Goal: Task Accomplishment & Management: Manage account settings

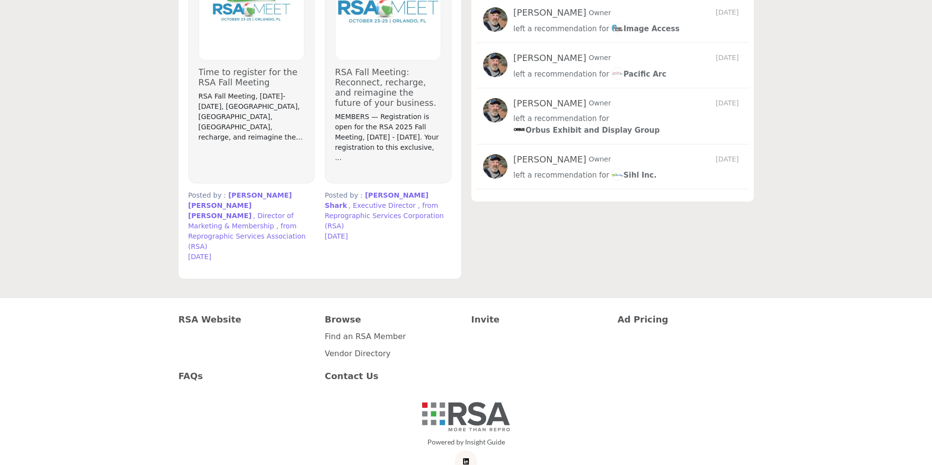
scroll to position [1071, 0]
click at [375, 331] on link "Find an RSA Member" at bounding box center [365, 335] width 81 height 9
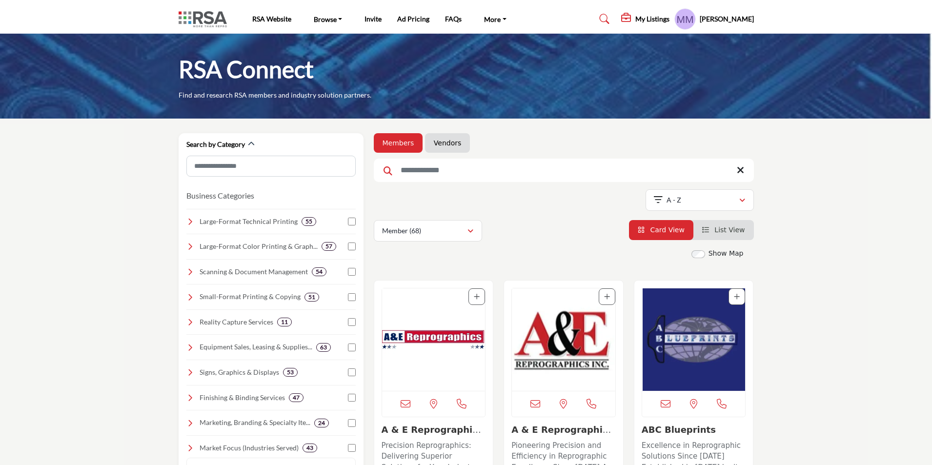
click at [648, 20] on h5 "My Listings" at bounding box center [652, 19] width 34 height 9
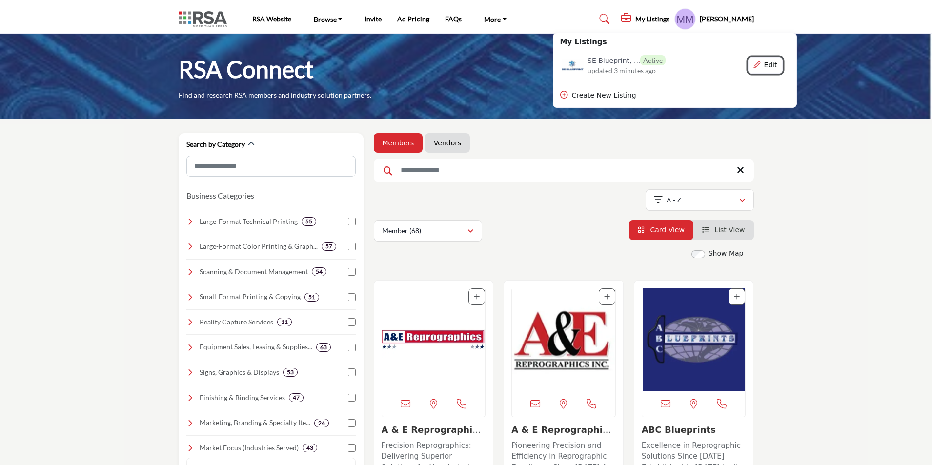
click at [775, 65] on button "Edit" at bounding box center [765, 65] width 35 height 17
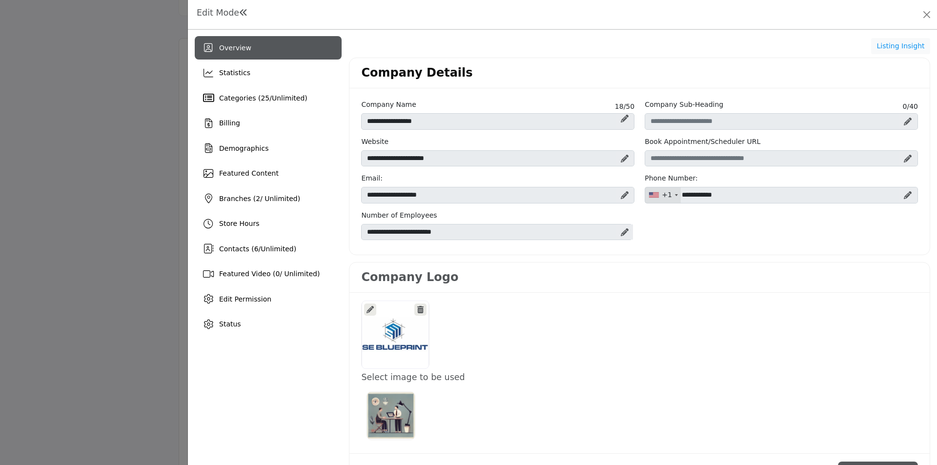
scroll to position [244, 0]
click at [621, 232] on icon at bounding box center [625, 232] width 8 height 8
click at [615, 231] on icon at bounding box center [617, 233] width 7 height 8
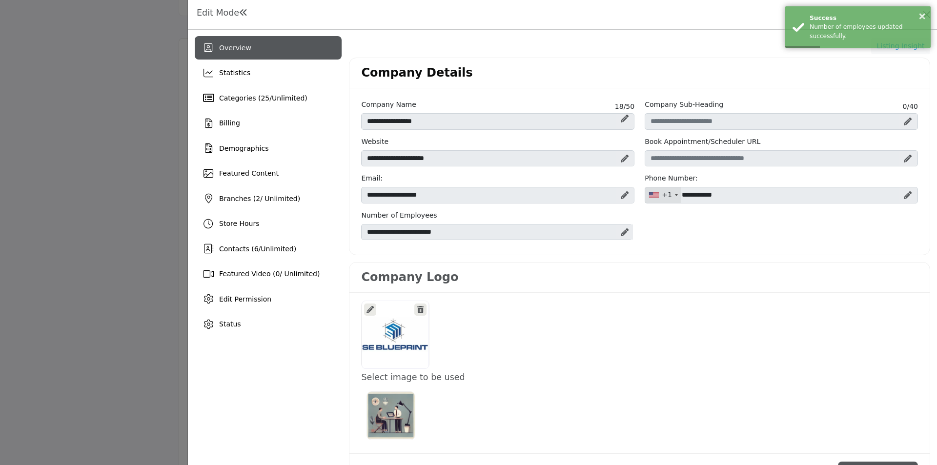
click at [623, 233] on icon at bounding box center [625, 232] width 8 height 8
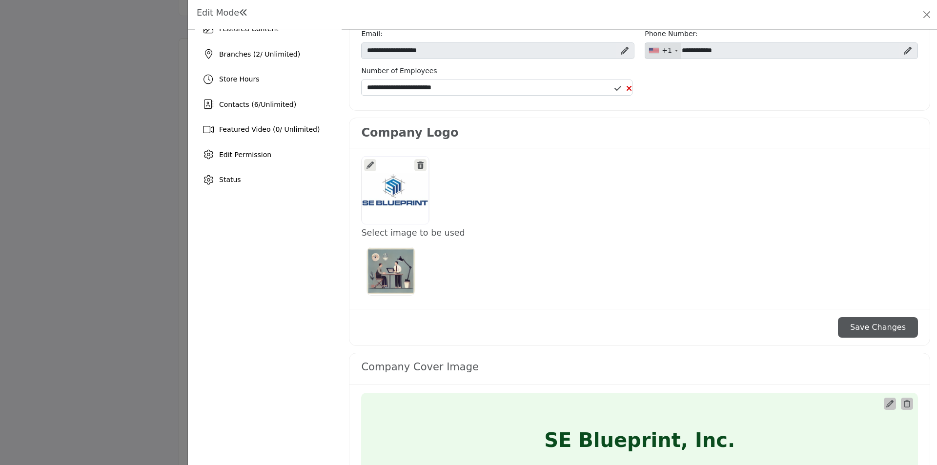
scroll to position [146, 0]
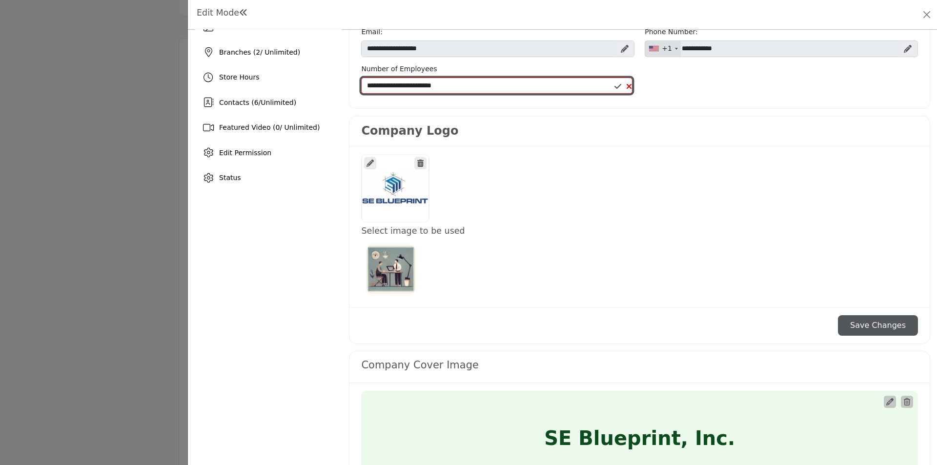
click at [450, 83] on select "**********" at bounding box center [496, 86] width 271 height 17
select select "*****"
click at [361, 78] on select "**********" at bounding box center [496, 86] width 271 height 17
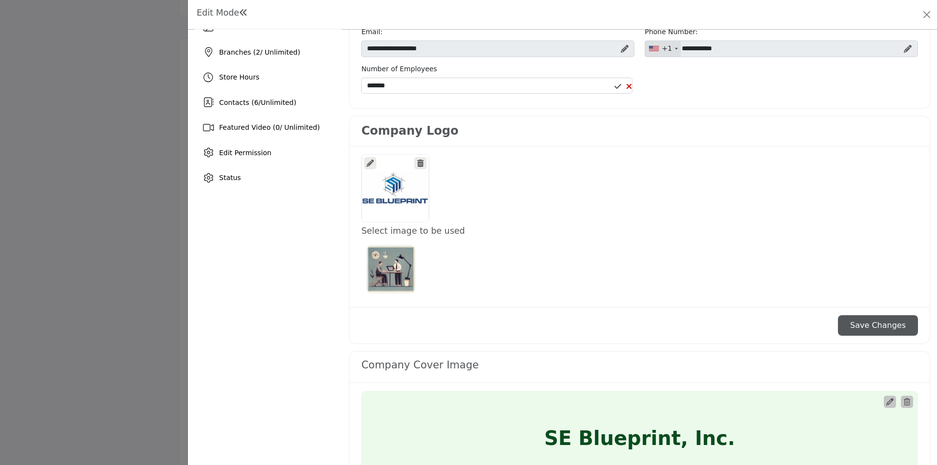
click at [627, 87] on icon at bounding box center [629, 86] width 6 height 8
click at [621, 88] on icon at bounding box center [625, 86] width 8 height 8
click at [619, 88] on div at bounding box center [623, 86] width 18 height 8
click at [628, 85] on icon at bounding box center [629, 86] width 6 height 8
click at [621, 85] on icon at bounding box center [625, 86] width 8 height 8
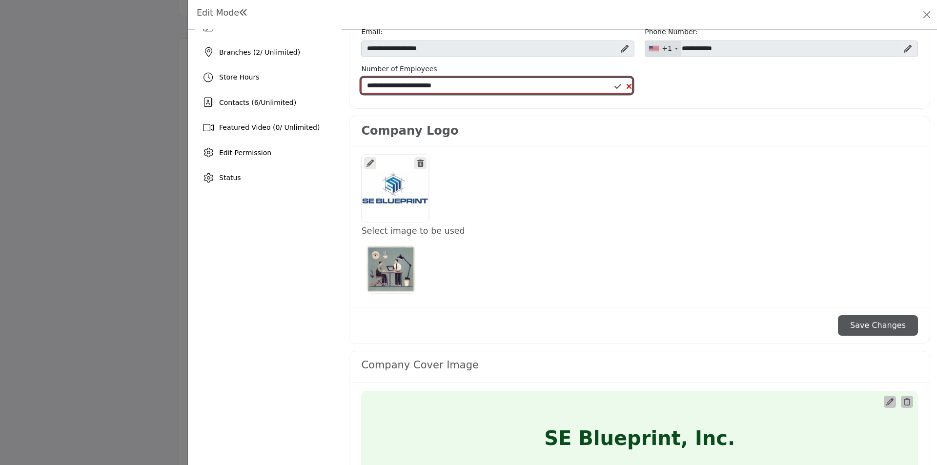
click at [432, 85] on select "**********" at bounding box center [496, 86] width 271 height 17
select select "*****"
click at [361, 78] on select "**********" at bounding box center [496, 86] width 271 height 17
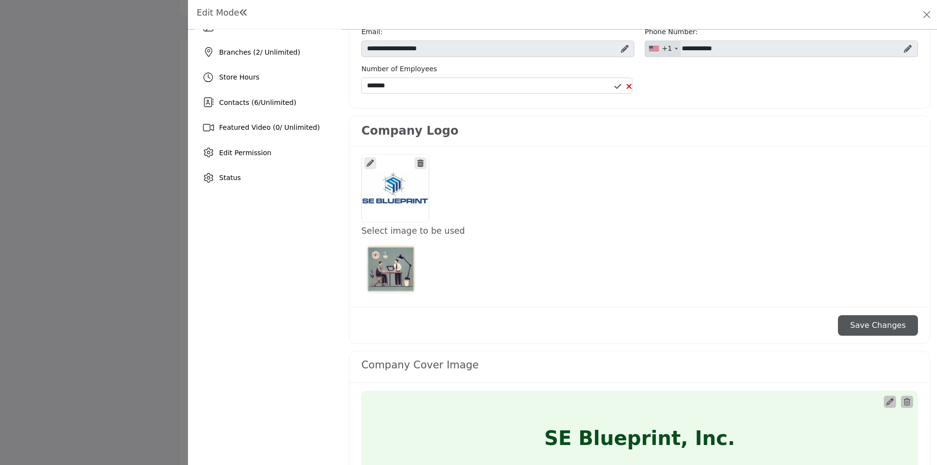
click at [614, 86] on icon at bounding box center [617, 86] width 7 height 8
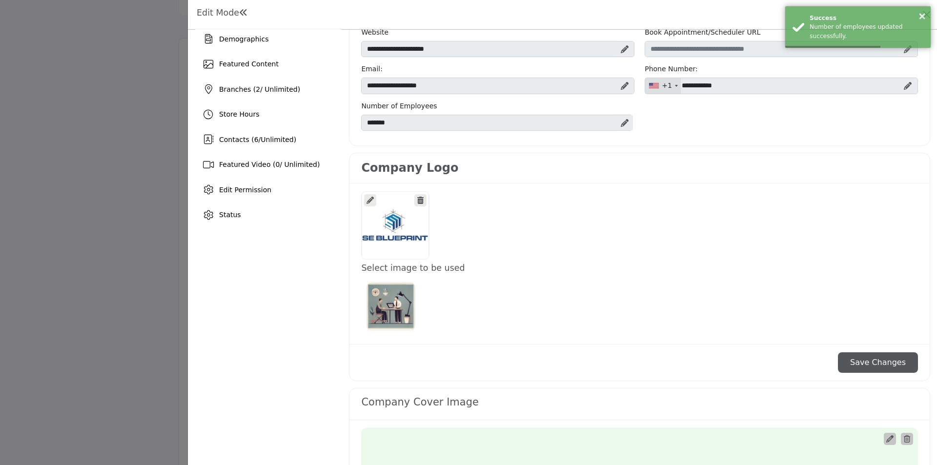
scroll to position [0, 0]
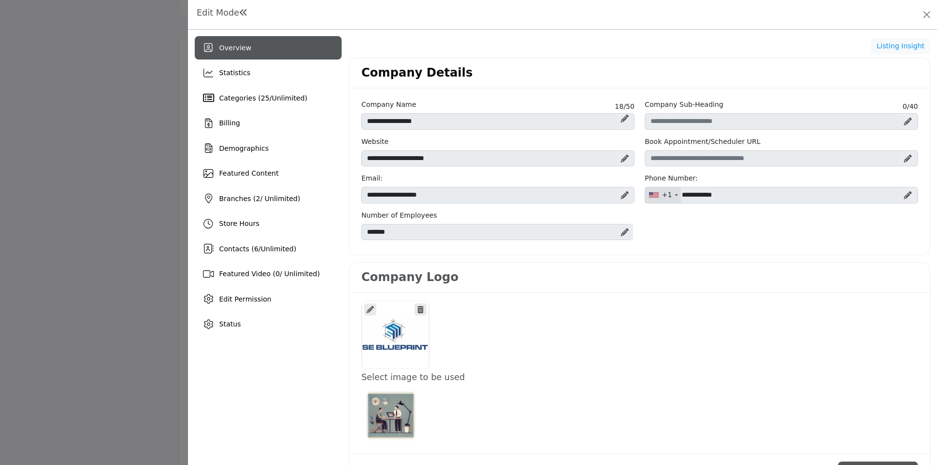
click at [904, 121] on icon at bounding box center [908, 122] width 8 height 8
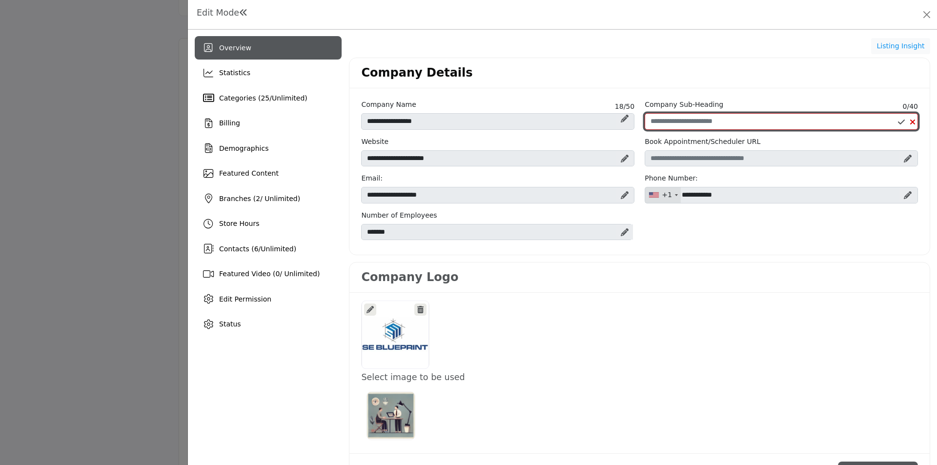
click at [720, 123] on input "Enter Company Sub-Heading" at bounding box center [781, 121] width 273 height 17
click at [910, 121] on icon at bounding box center [913, 122] width 6 height 8
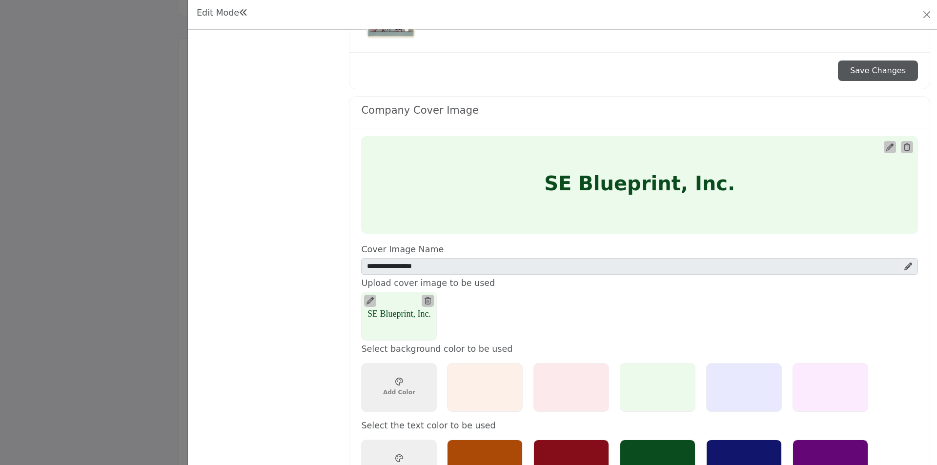
scroll to position [390, 0]
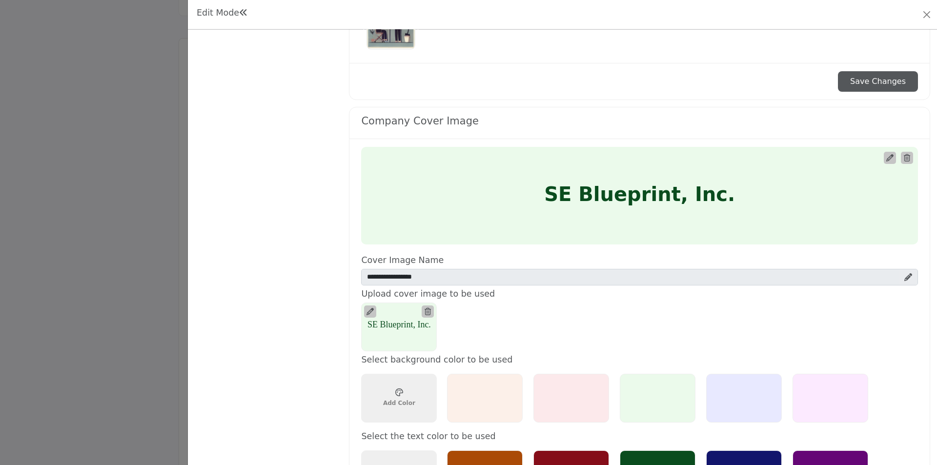
click at [369, 310] on icon at bounding box center [370, 311] width 7 height 7
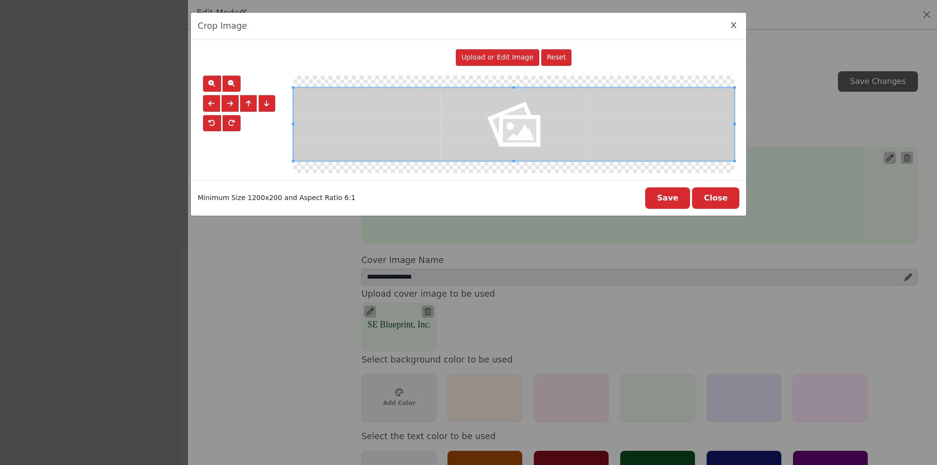
click at [512, 57] on span "Upload or Edit Image" at bounding box center [497, 57] width 72 height 8
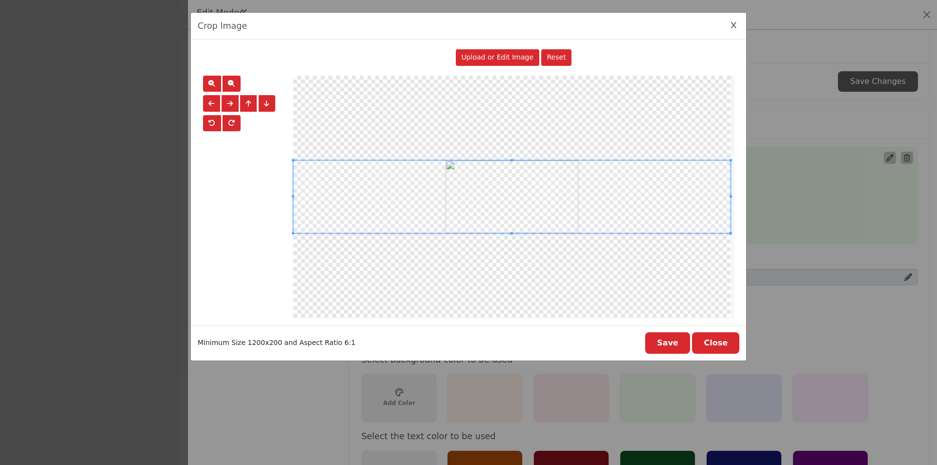
click at [672, 344] on button "Save" at bounding box center [667, 342] width 45 height 21
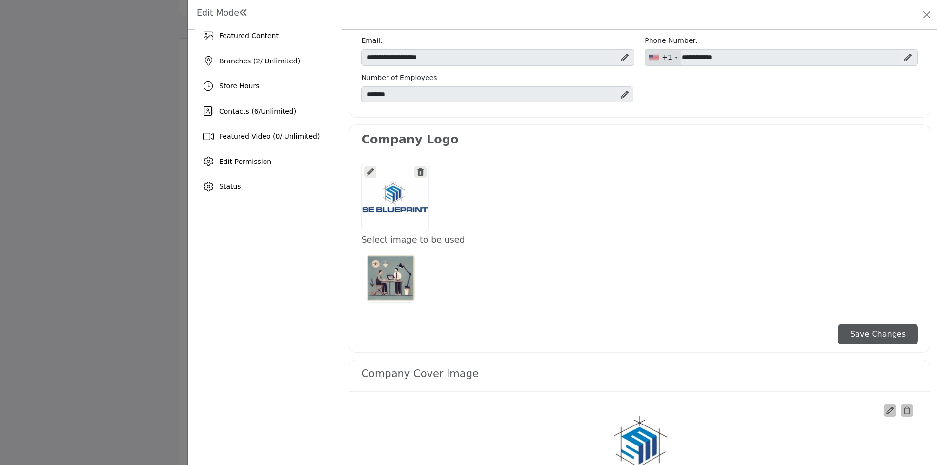
scroll to position [146, 0]
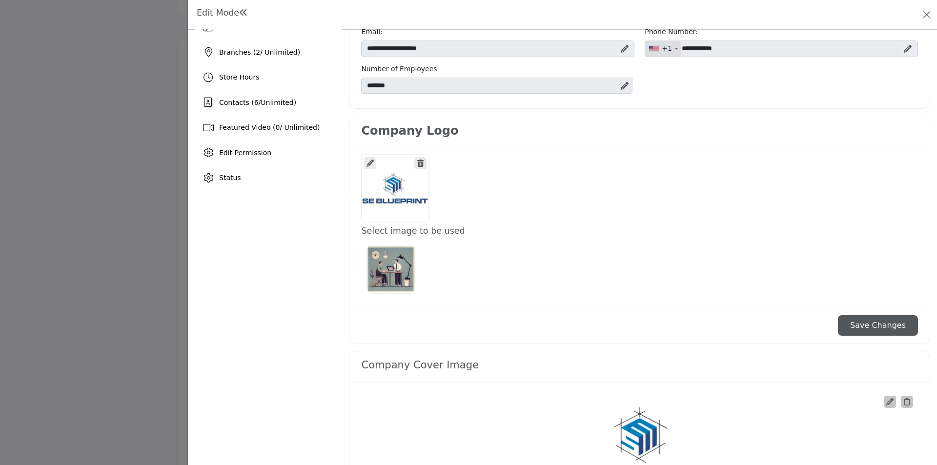
click at [870, 326] on button "Save Changes" at bounding box center [878, 325] width 80 height 20
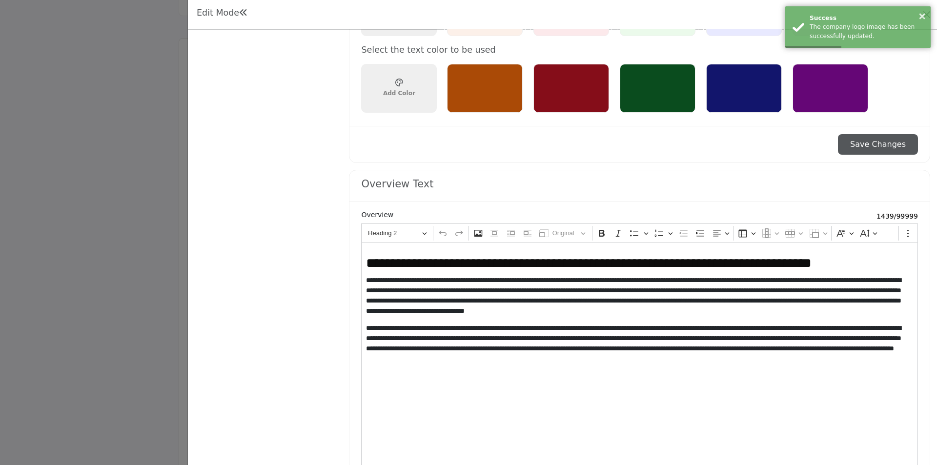
scroll to position [781, 0]
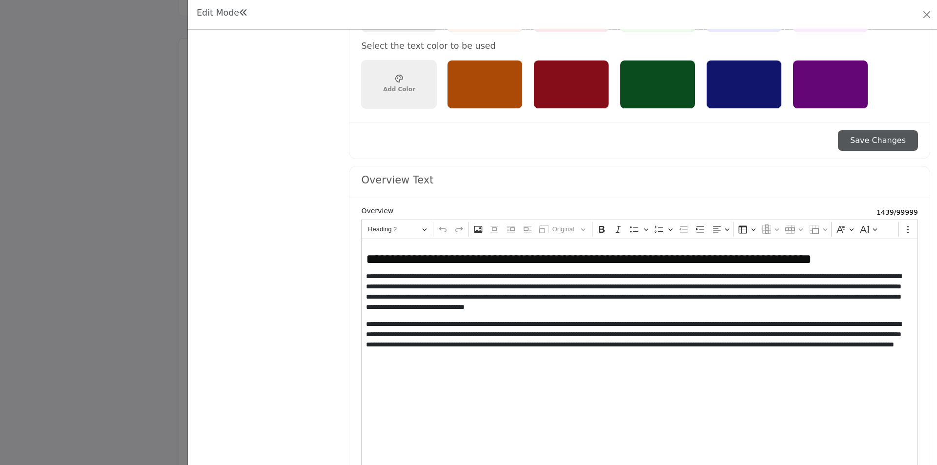
click at [874, 140] on button "Save Changes" at bounding box center [878, 140] width 80 height 20
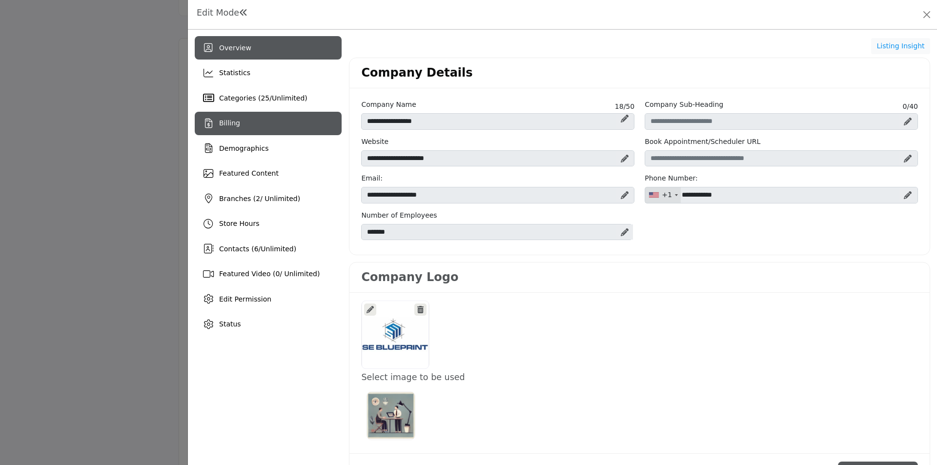
click at [240, 123] on div "Billing" at bounding box center [268, 123] width 147 height 23
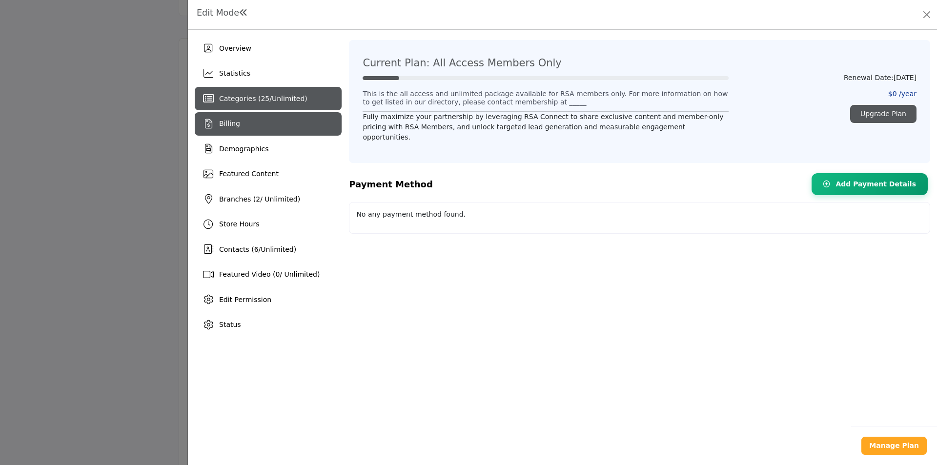
click at [241, 102] on span "Categories ( 25 / Unlimited )" at bounding box center [263, 99] width 88 height 8
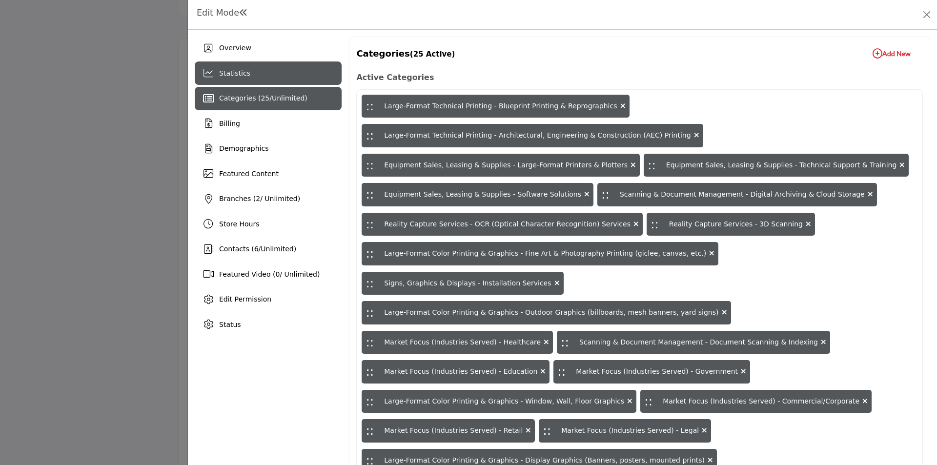
click at [242, 78] on div "Statistics" at bounding box center [234, 73] width 31 height 10
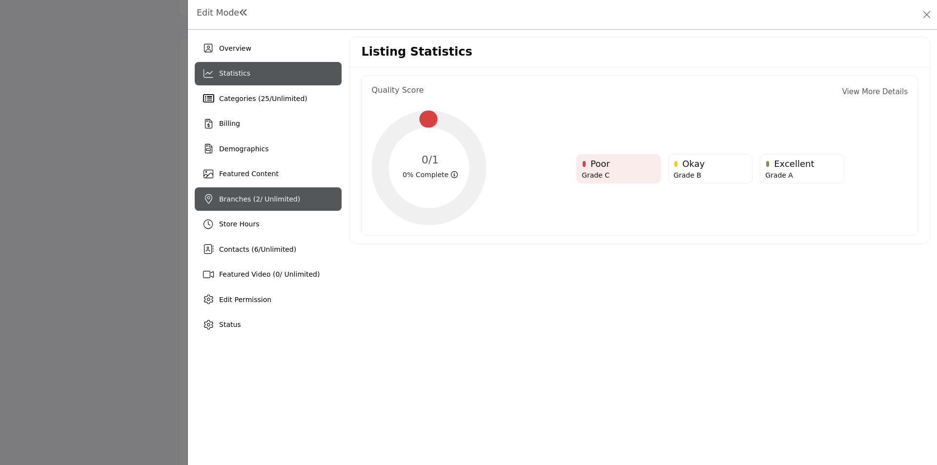
click at [238, 198] on span "Branches ( 2 / Unlimited)" at bounding box center [259, 199] width 81 height 8
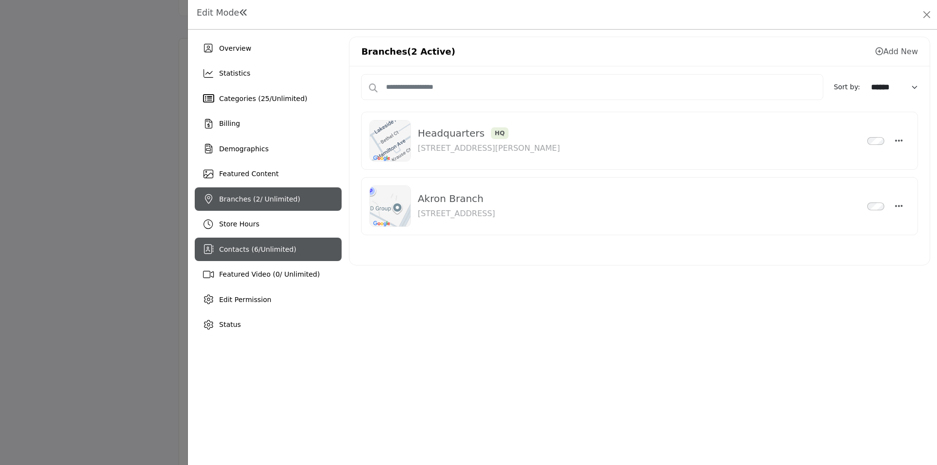
click at [254, 245] on span "6" at bounding box center [256, 249] width 4 height 8
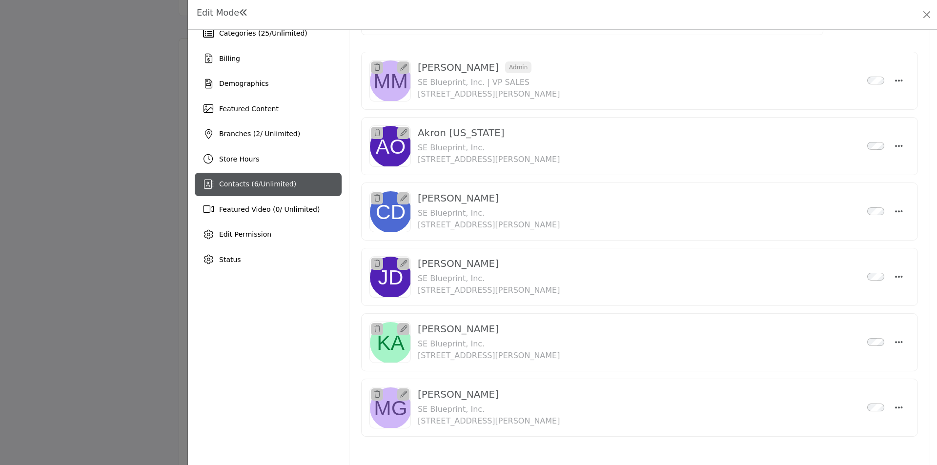
scroll to position [79, 0]
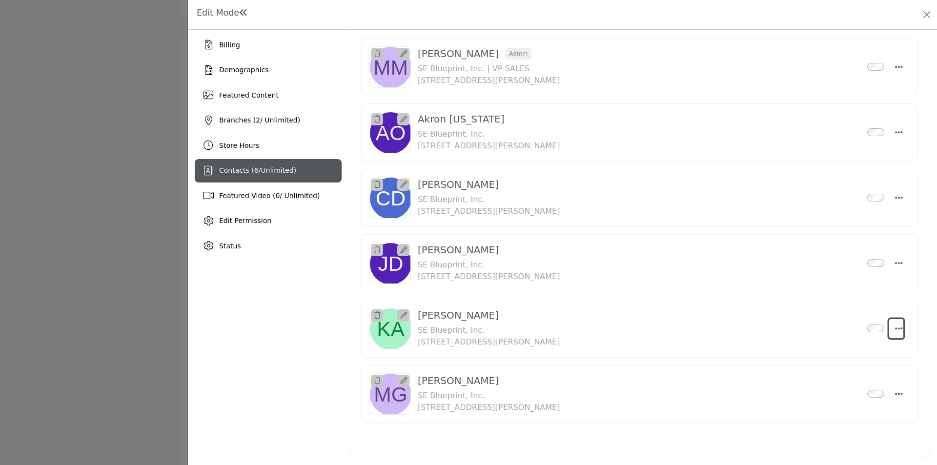
click at [895, 327] on icon "Select Droddown options" at bounding box center [899, 328] width 8 height 9
click at [853, 424] on link "Make Admin" at bounding box center [851, 422] width 95 height 18
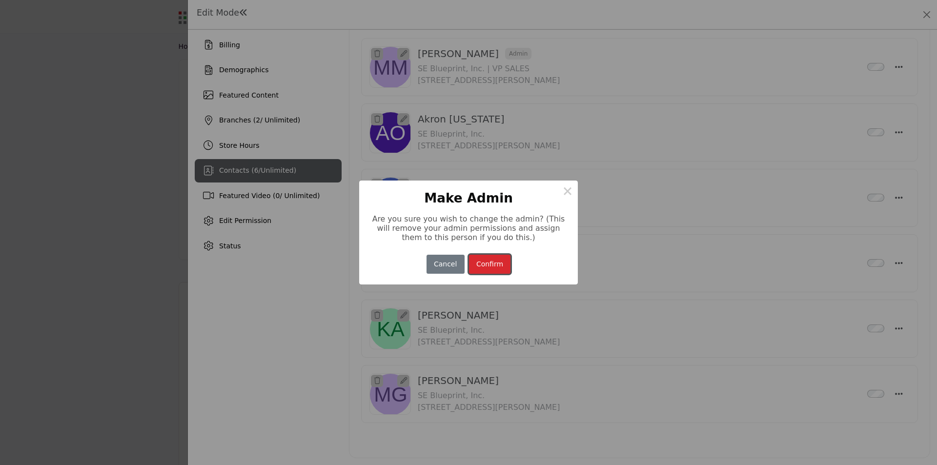
click at [485, 265] on button "Confirm" at bounding box center [490, 264] width 42 height 19
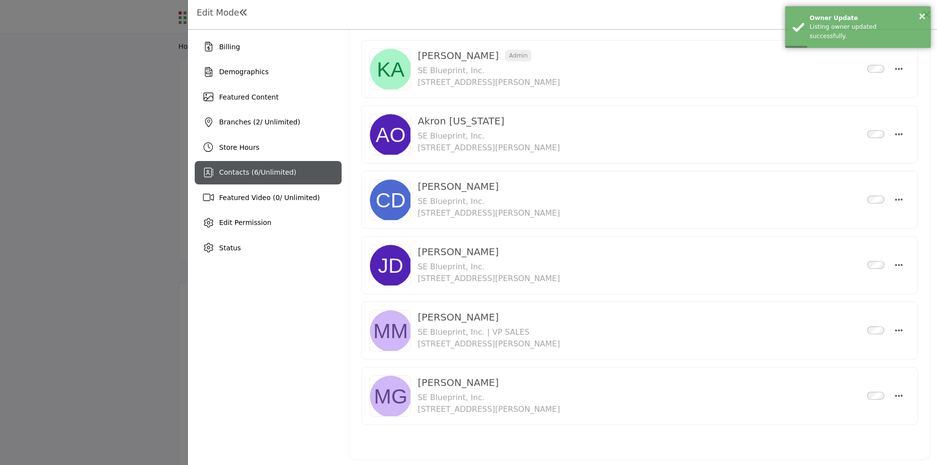
scroll to position [79, 0]
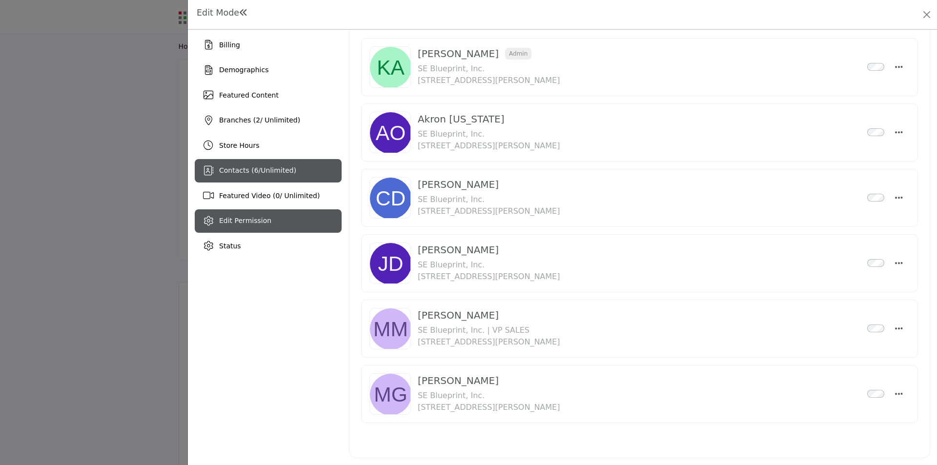
click at [252, 222] on span "Edit Permission" at bounding box center [245, 221] width 52 height 8
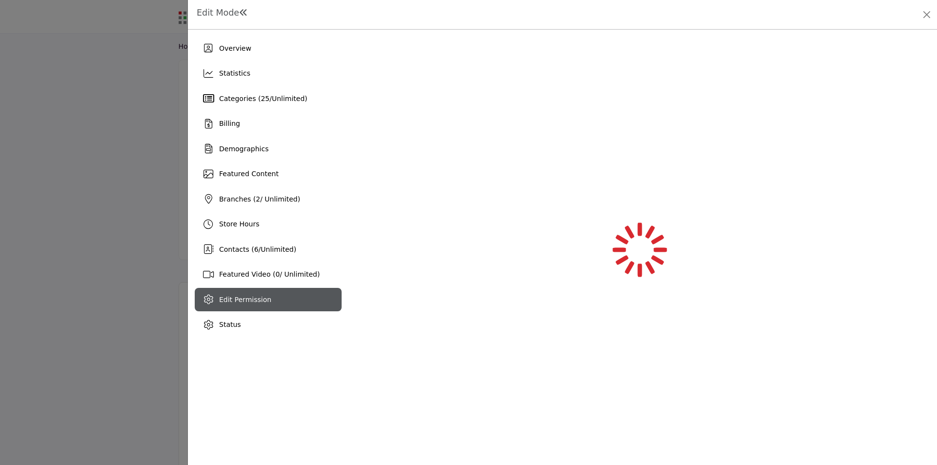
scroll to position [0, 0]
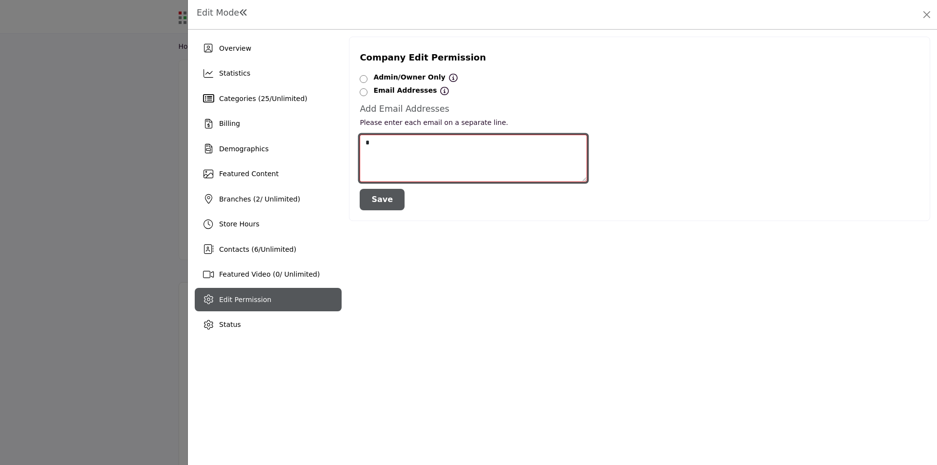
click at [381, 143] on textarea at bounding box center [473, 158] width 227 height 47
type textarea "**********"
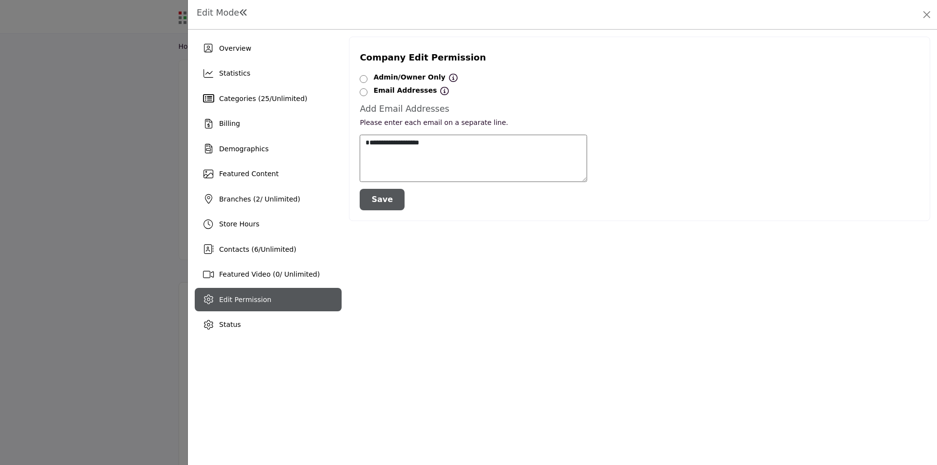
click at [378, 198] on button "Save" at bounding box center [382, 199] width 45 height 21
click at [229, 323] on span "Status" at bounding box center [230, 325] width 22 height 8
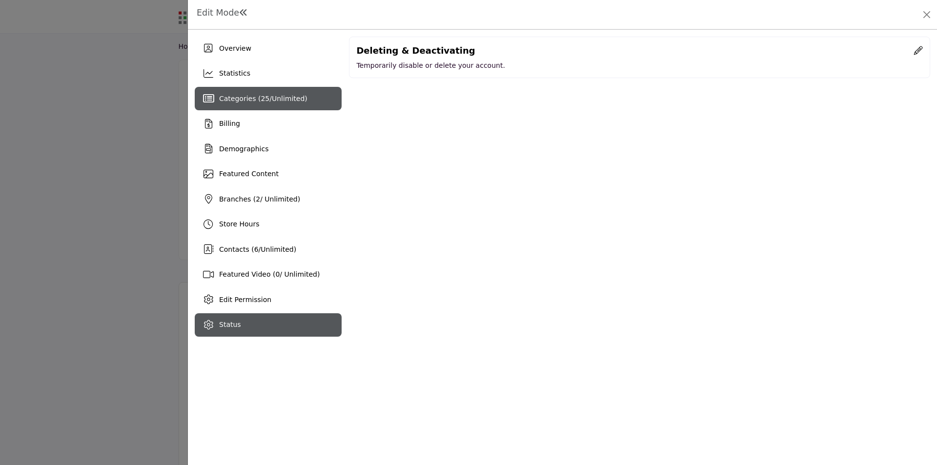
click at [235, 99] on span "Categories ( 25 / Unlimited )" at bounding box center [263, 99] width 88 height 8
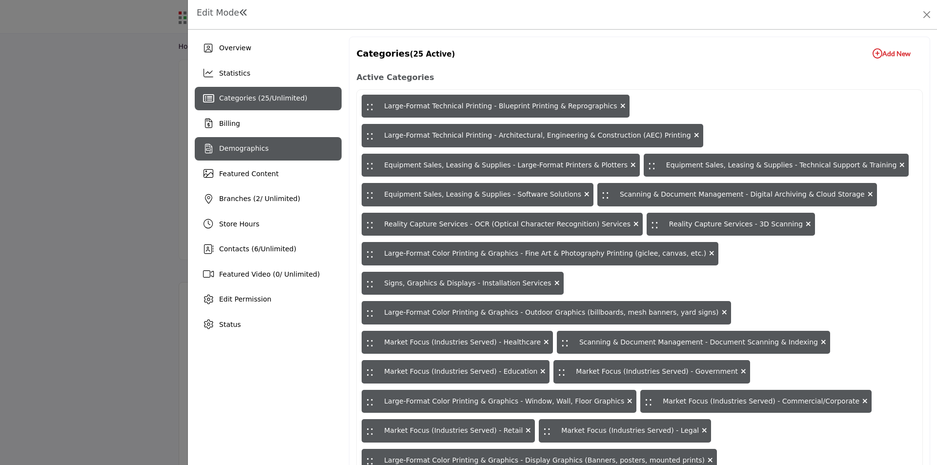
click at [235, 146] on span "Demographics" at bounding box center [243, 148] width 49 height 8
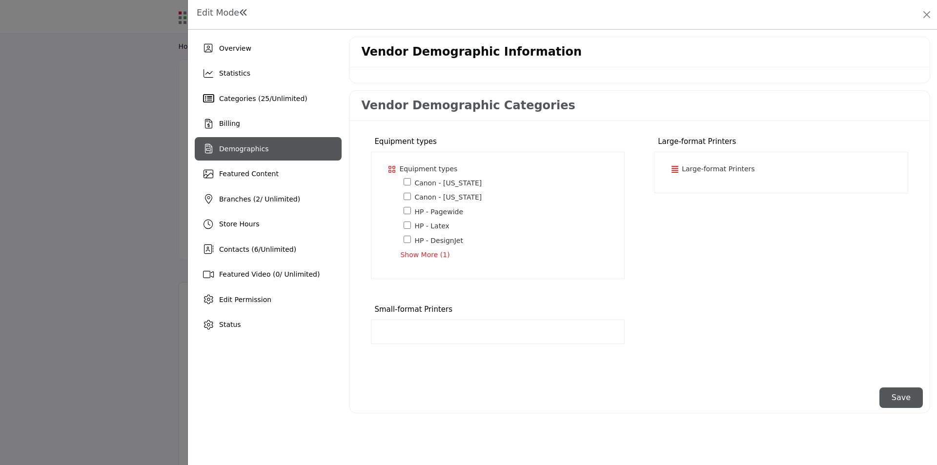
click at [711, 166] on p "Large-format Printers *" at bounding box center [718, 169] width 73 height 10
click at [239, 102] on span "Categories ( 25 / Unlimited )" at bounding box center [263, 99] width 88 height 8
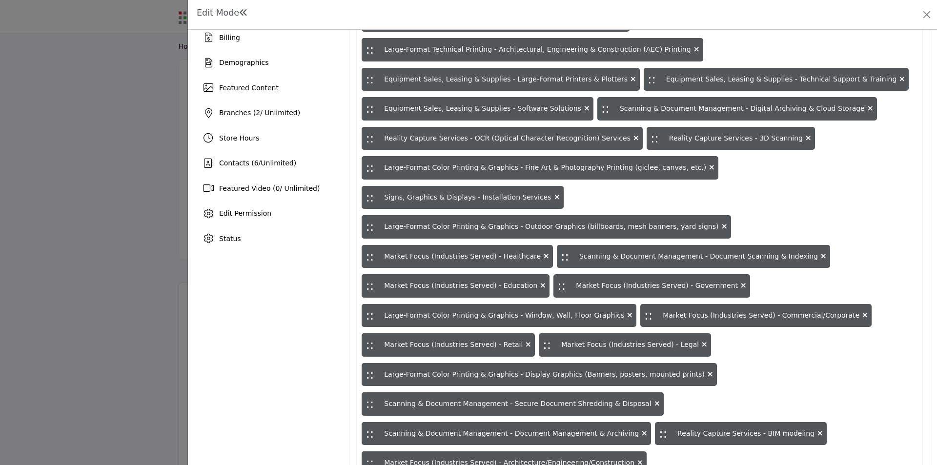
scroll to position [104, 0]
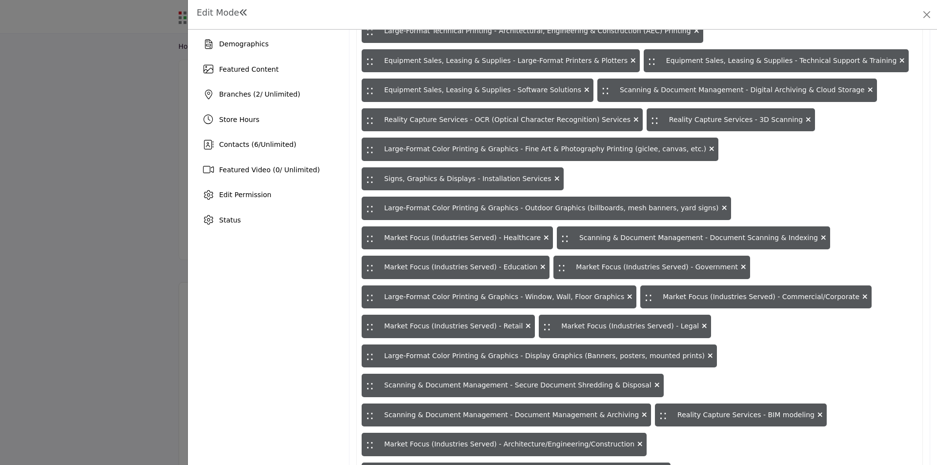
click at [654, 382] on icon at bounding box center [656, 385] width 5 height 7
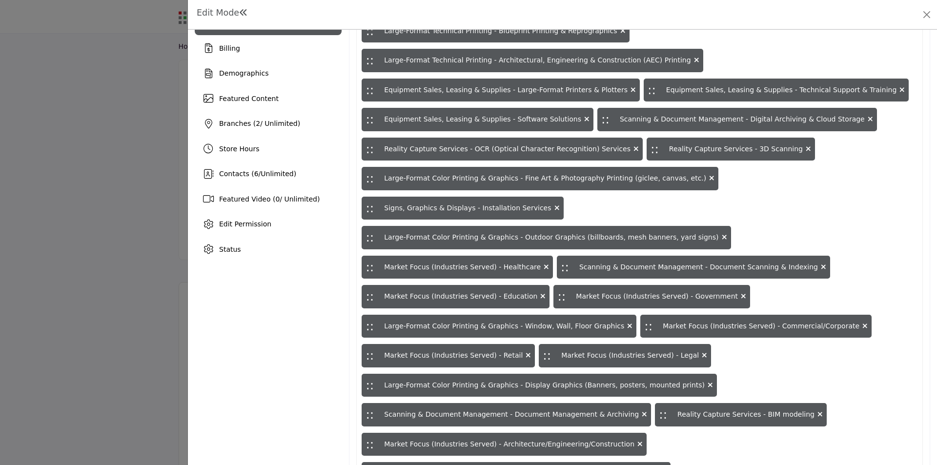
click at [707, 352] on icon at bounding box center [704, 355] width 5 height 7
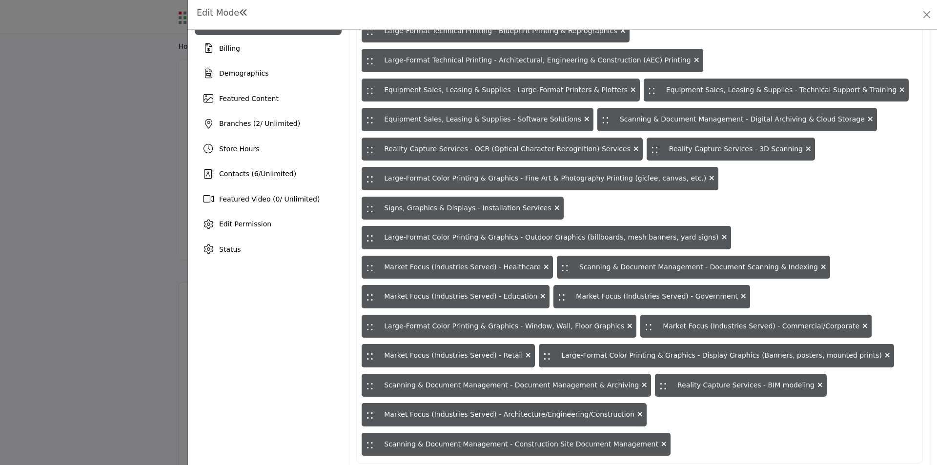
click at [709, 175] on icon at bounding box center [711, 178] width 5 height 7
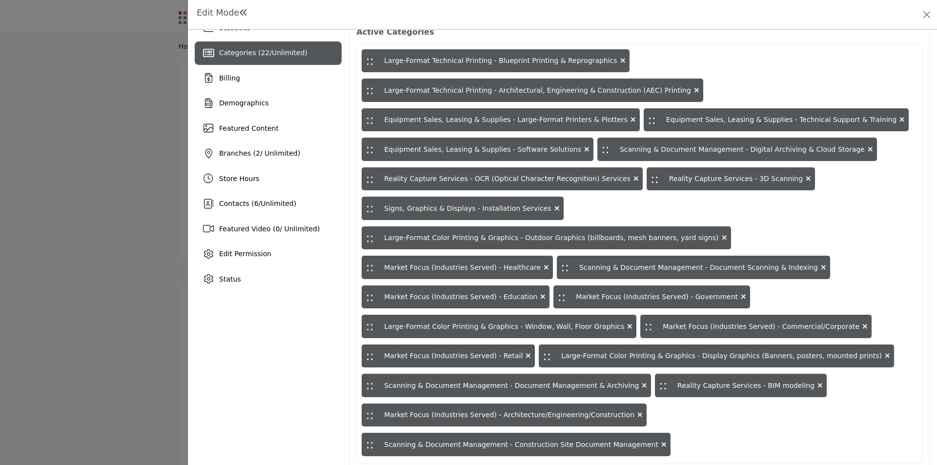
scroll to position [0, 0]
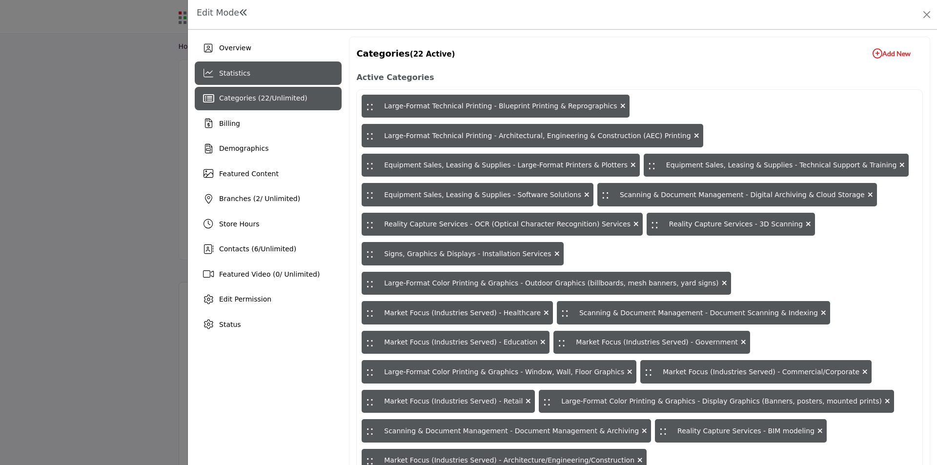
click at [240, 74] on span "Statistics" at bounding box center [234, 73] width 31 height 8
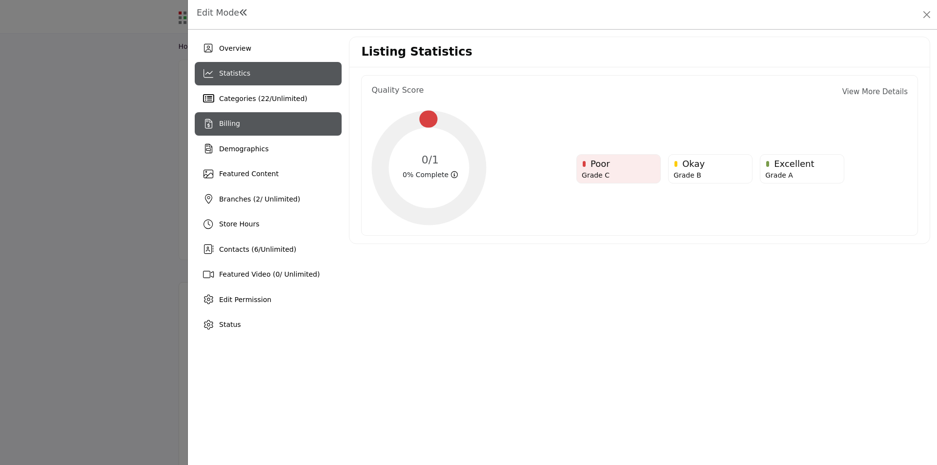
click at [240, 124] on div "Billing" at bounding box center [268, 123] width 147 height 23
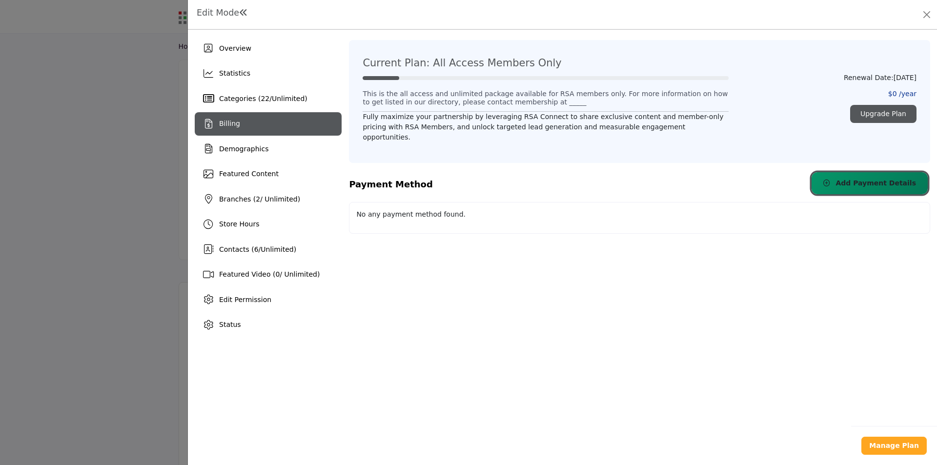
click at [881, 179] on span "Add Payment Details" at bounding box center [875, 183] width 81 height 8
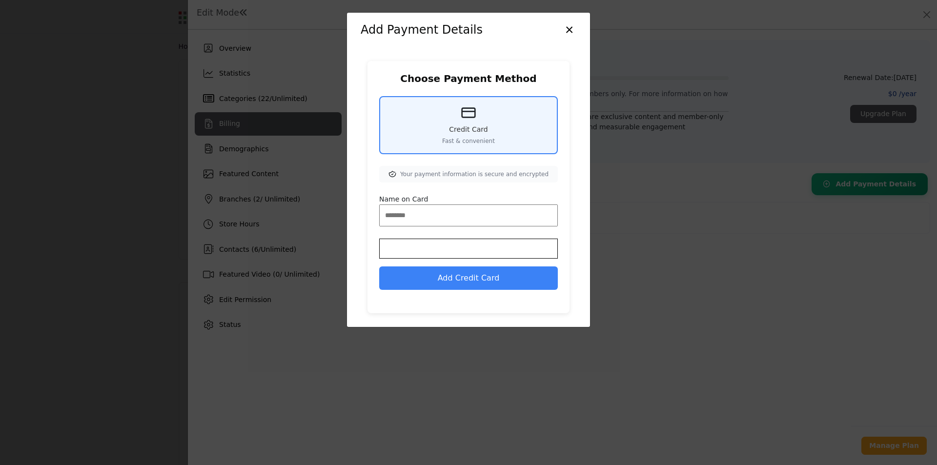
click at [567, 28] on button "×" at bounding box center [569, 29] width 14 height 19
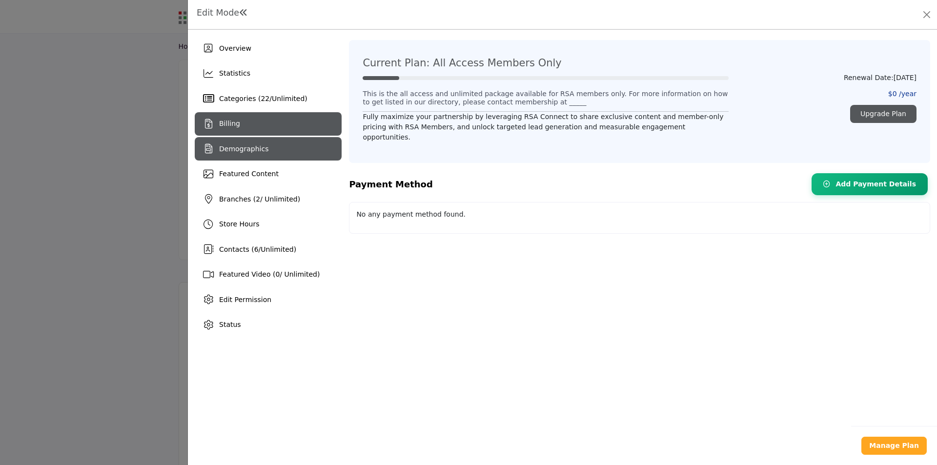
click at [245, 148] on span "Demographics" at bounding box center [243, 149] width 49 height 8
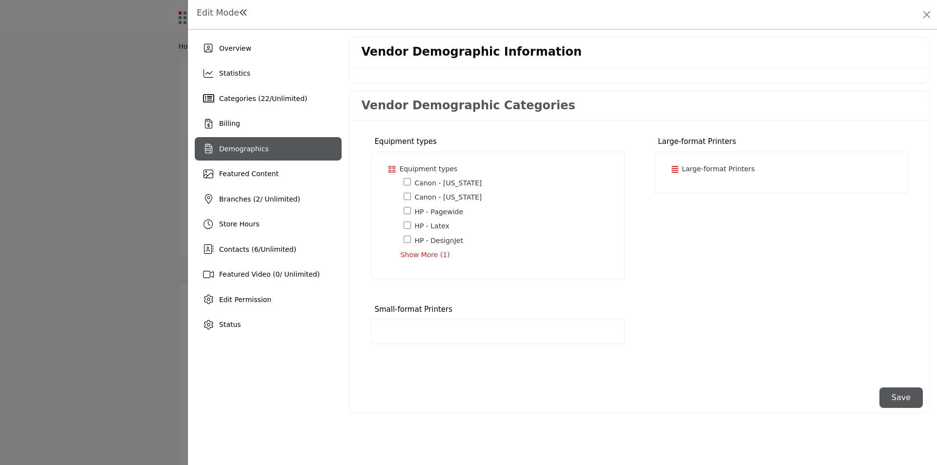
click at [903, 400] on button "Save" at bounding box center [900, 397] width 43 height 20
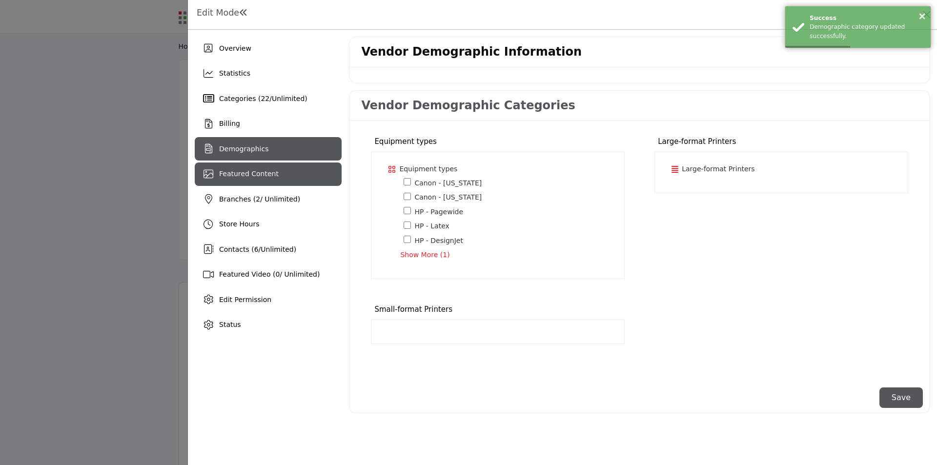
click at [263, 176] on span "Featured Content" at bounding box center [249, 174] width 60 height 8
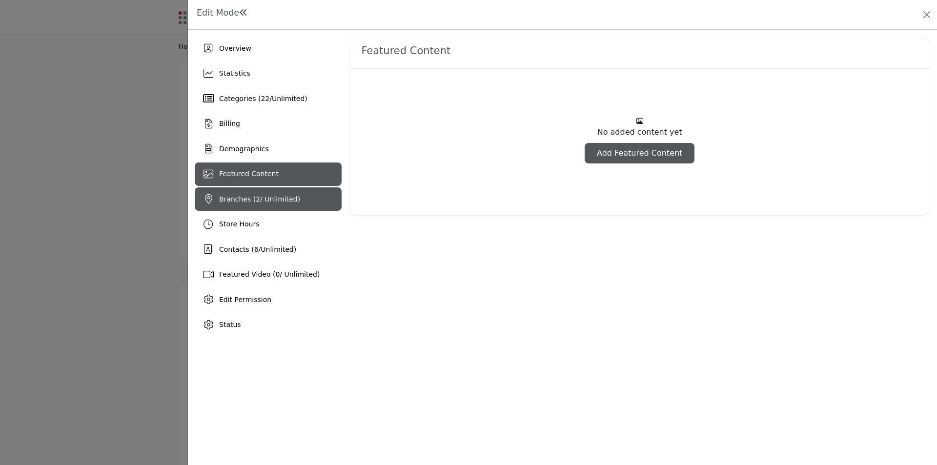
click at [263, 200] on span "Branches ( 2 / Unlimited)" at bounding box center [259, 199] width 81 height 8
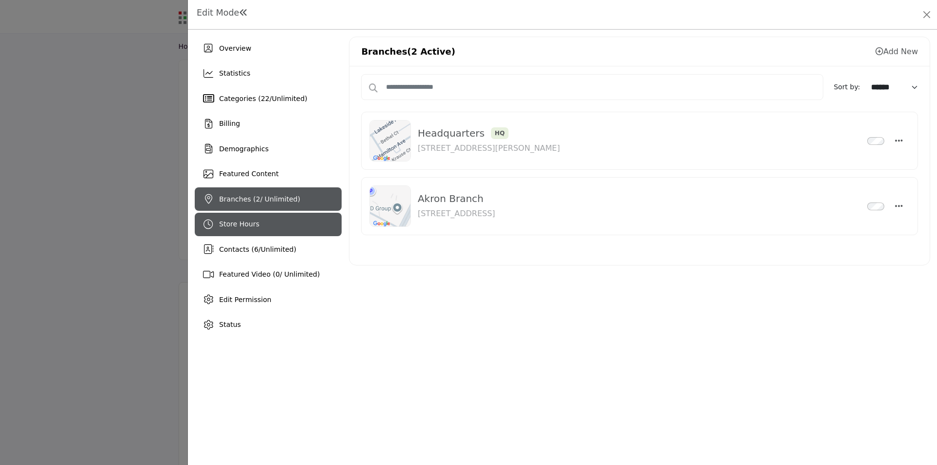
click at [261, 225] on div "Store Hours" at bounding box center [268, 224] width 147 height 23
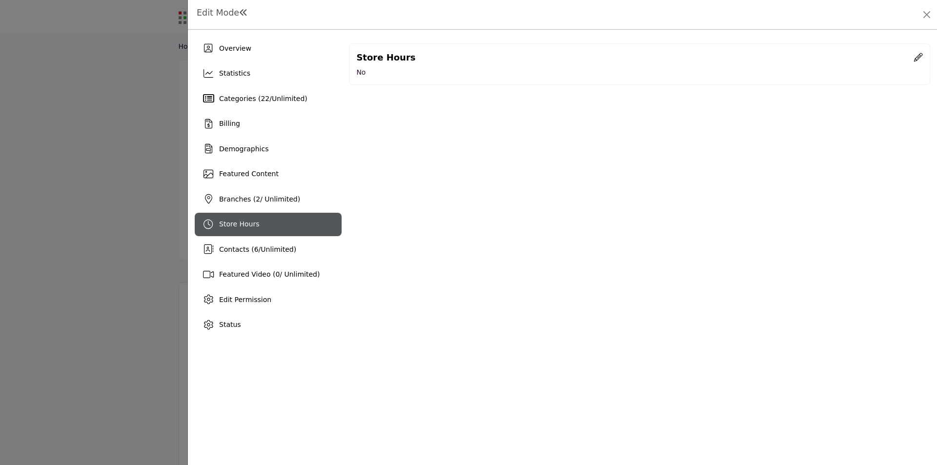
click at [918, 59] on icon at bounding box center [918, 57] width 9 height 9
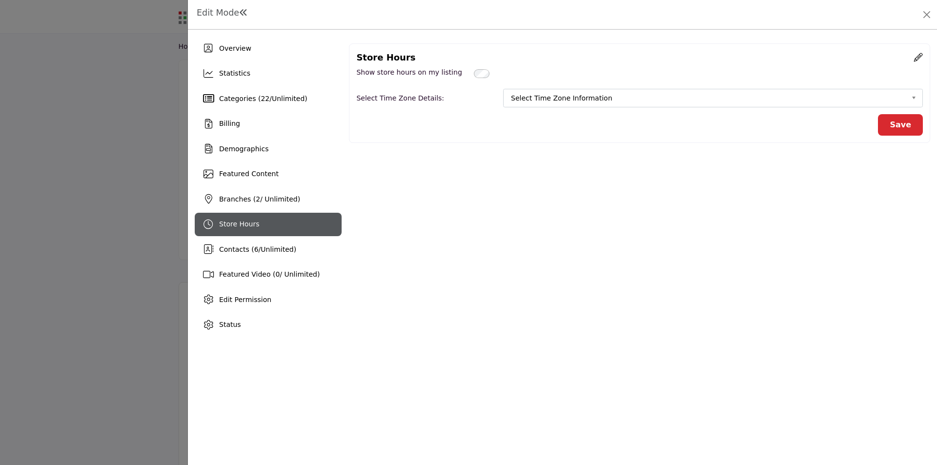
click at [622, 100] on span "Select Time Zone Information" at bounding box center [709, 98] width 396 height 12
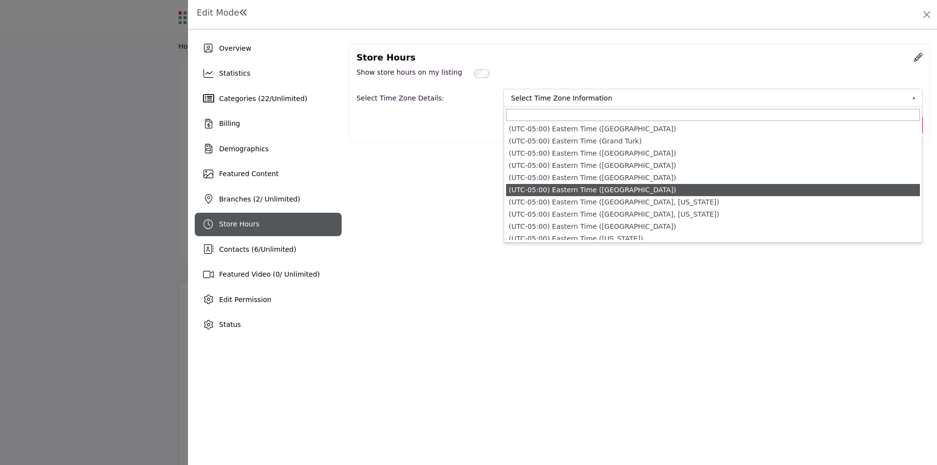
scroll to position [878, 0]
click at [620, 192] on li "(UTC-05:00) Eastern Time (New York)" at bounding box center [713, 190] width 414 height 12
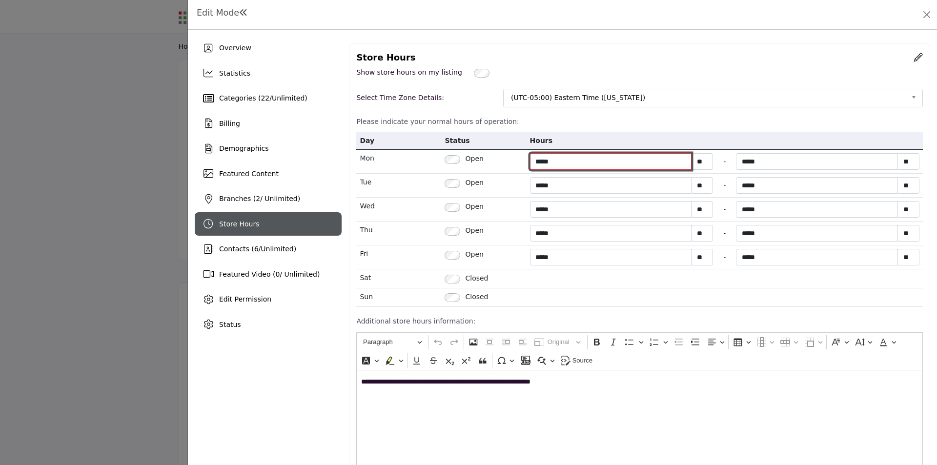
click at [537, 162] on input "*****" at bounding box center [611, 161] width 162 height 17
type input "*****"
click at [652, 305] on td "***** ** ** - ***** ** **" at bounding box center [725, 297] width 396 height 19
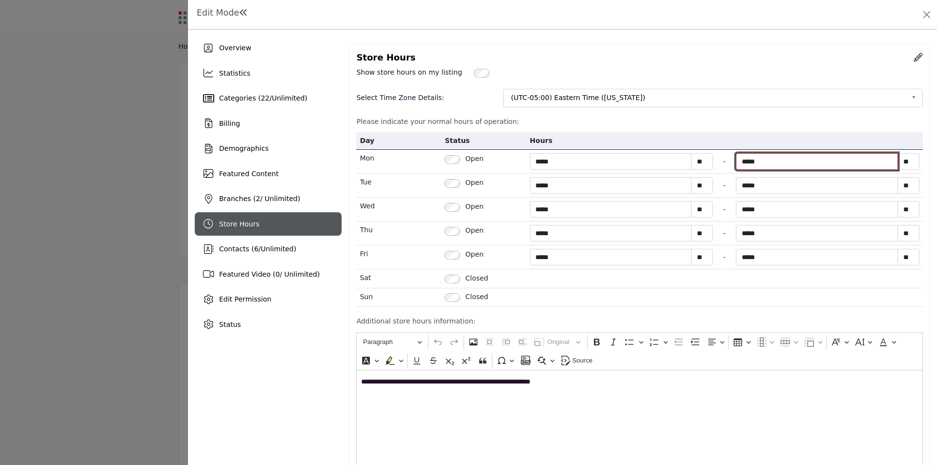
click at [749, 161] on input "*****" at bounding box center [817, 161] width 162 height 17
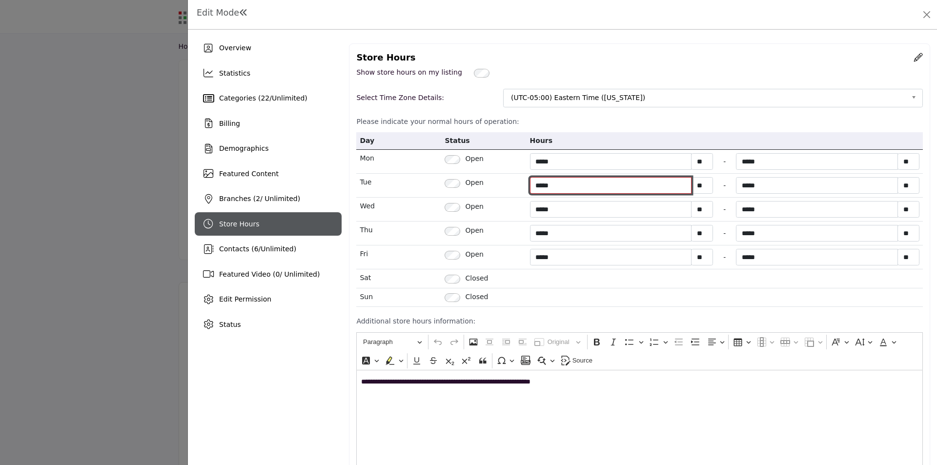
click at [540, 186] on input "*****" at bounding box center [611, 185] width 162 height 17
type input "*****"
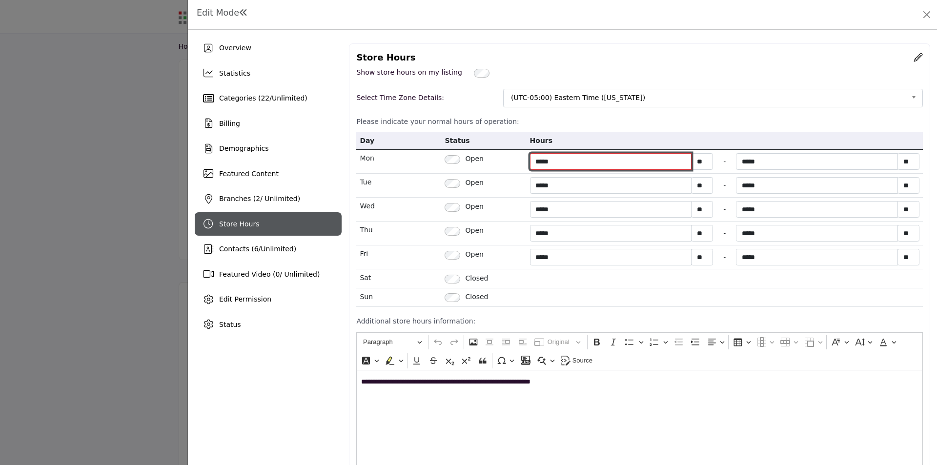
click at [540, 162] on input "*****" at bounding box center [611, 161] width 162 height 17
type input "*****"
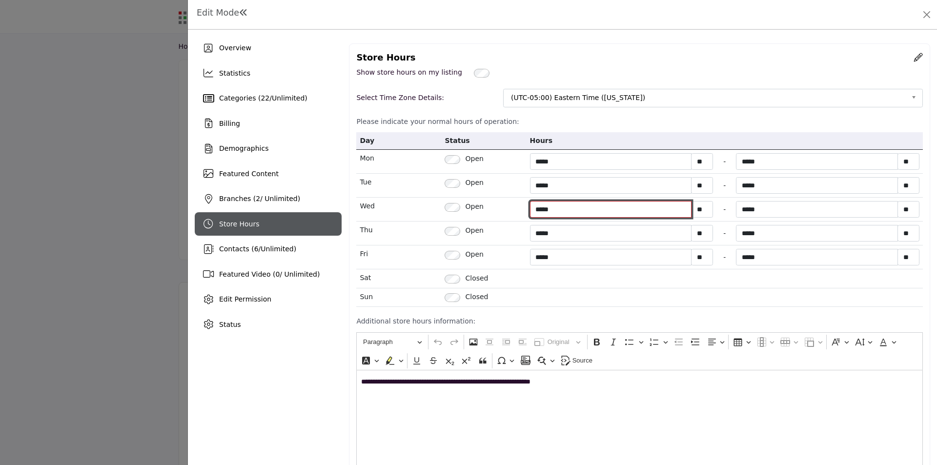
click at [540, 210] on input "*****" at bounding box center [611, 209] width 162 height 17
type input "*****"
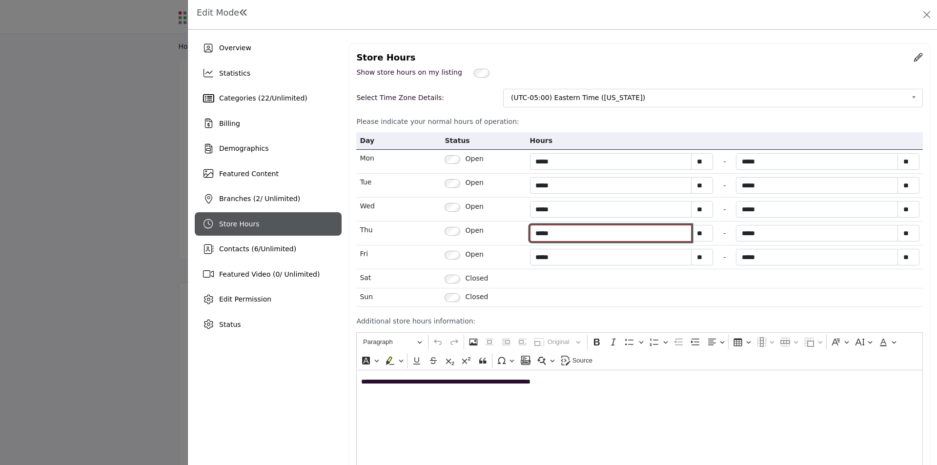
click at [539, 233] on input "*****" at bounding box center [611, 233] width 162 height 17
type input "*****"
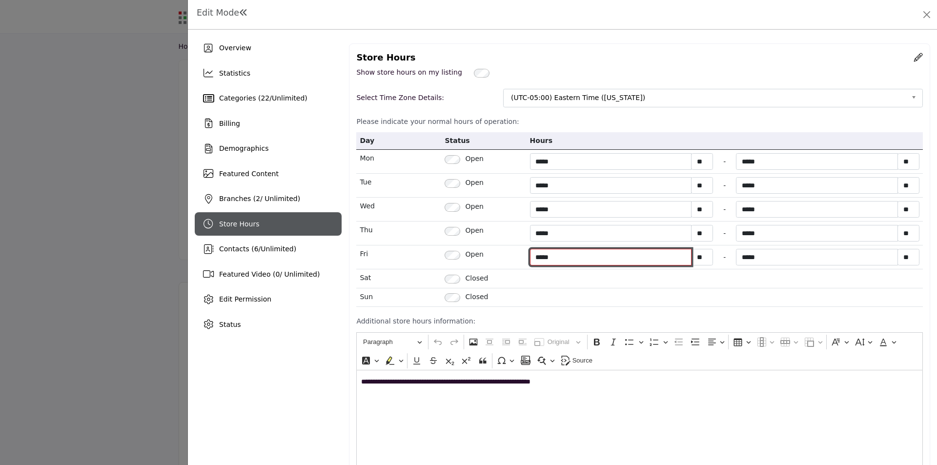
click at [539, 259] on input "*****" at bounding box center [611, 257] width 162 height 17
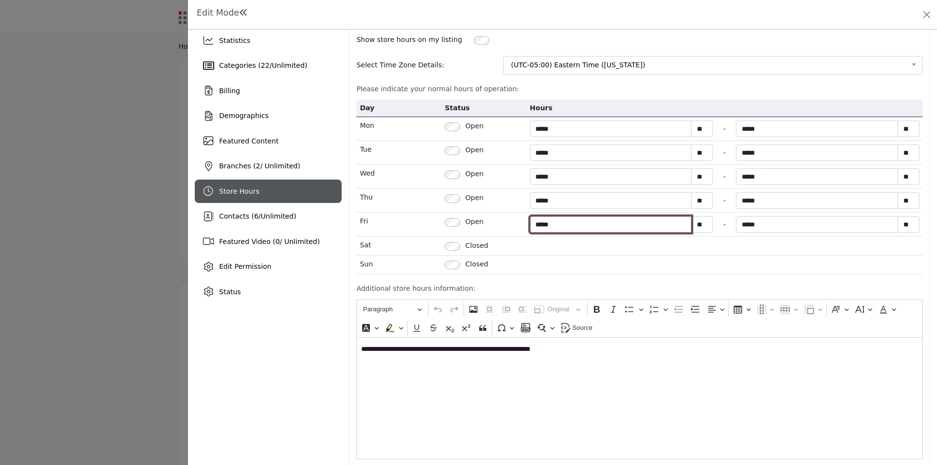
scroll to position [103, 0]
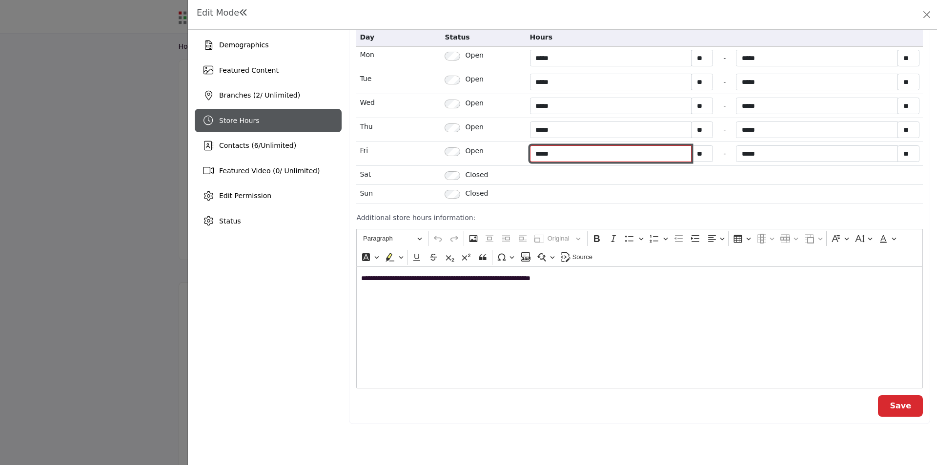
type input "*****"
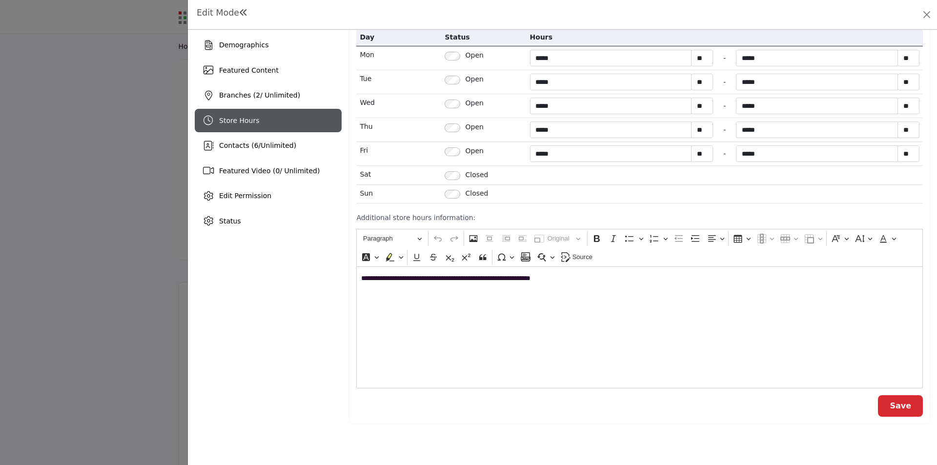
click at [894, 407] on button "Save" at bounding box center [900, 405] width 45 height 21
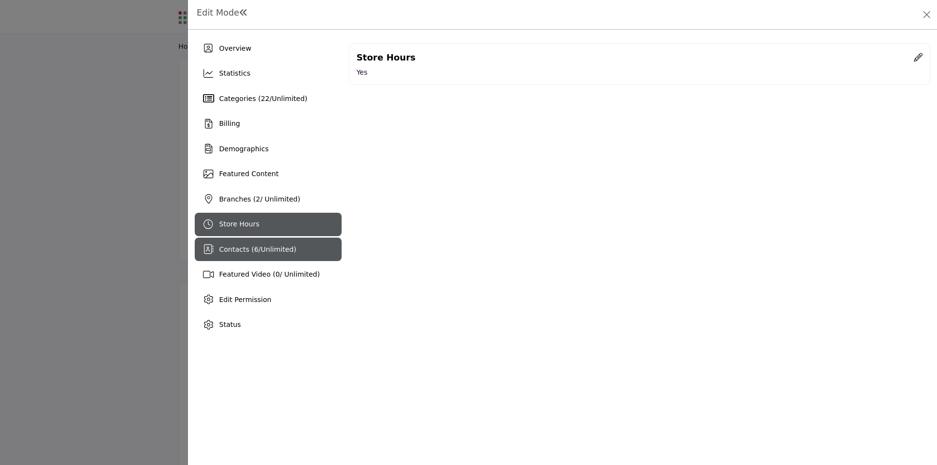
click at [261, 245] on span "Unlimited" at bounding box center [277, 249] width 33 height 8
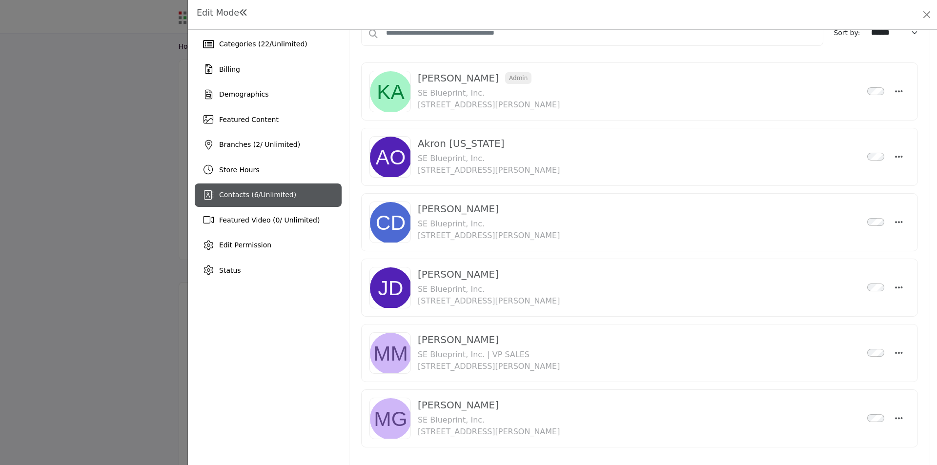
scroll to position [79, 0]
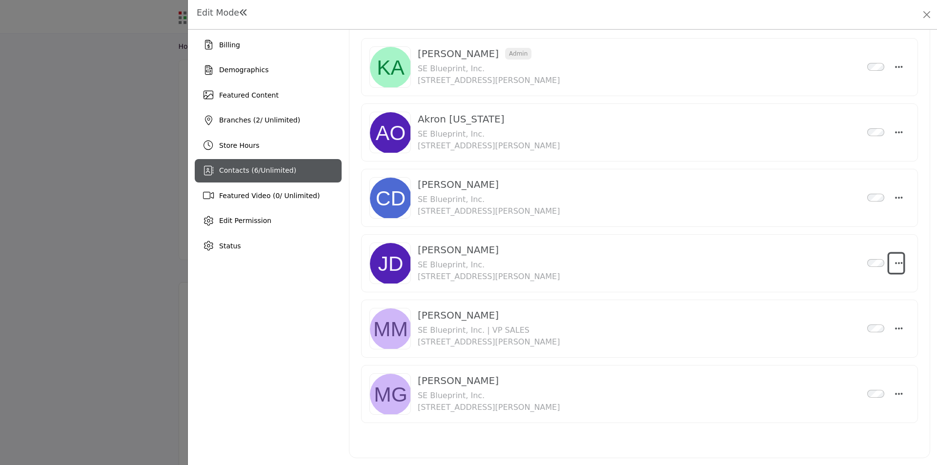
click at [895, 264] on icon "Select Droddown options" at bounding box center [899, 263] width 8 height 9
click at [851, 313] on link "Edit Contact" at bounding box center [851, 310] width 95 height 18
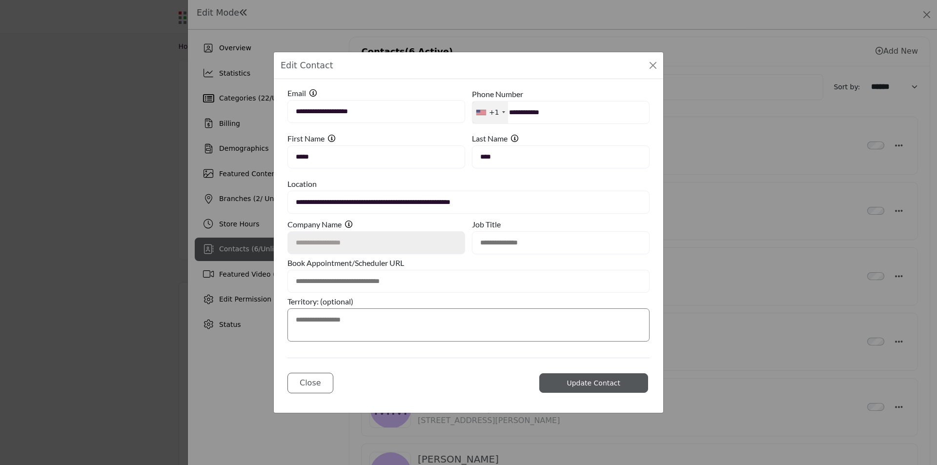
click at [506, 244] on input "text" at bounding box center [561, 242] width 178 height 23
type input "**********"
click at [359, 320] on textarea at bounding box center [468, 324] width 362 height 33
click at [591, 385] on span "Update Contact" at bounding box center [594, 383] width 54 height 8
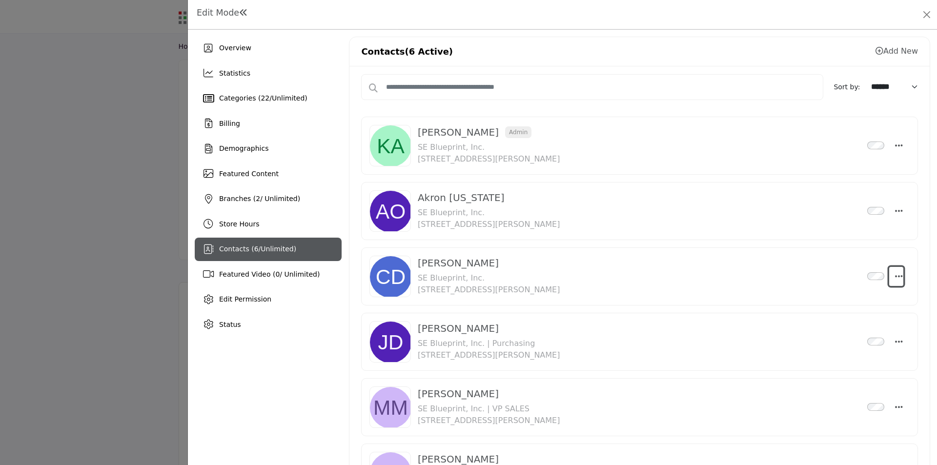
click at [895, 275] on icon "Select Droddown options" at bounding box center [899, 276] width 8 height 9
click at [859, 325] on link "Edit Contact" at bounding box center [851, 323] width 95 height 18
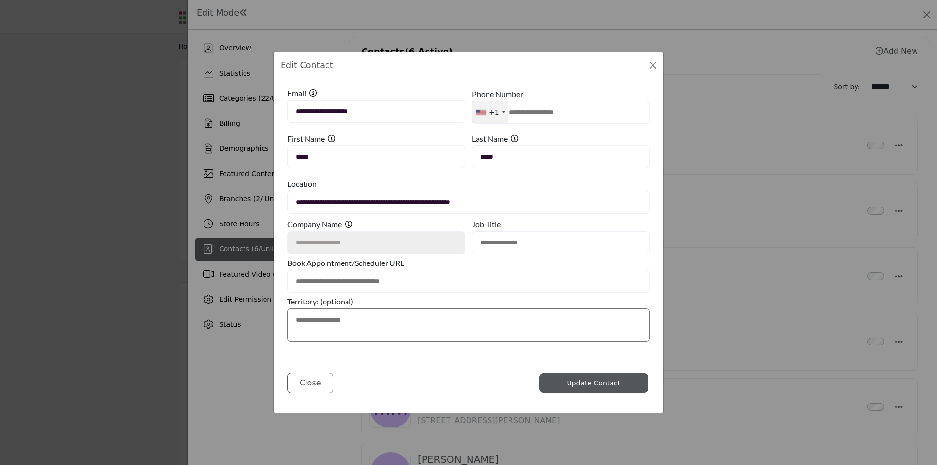
click at [500, 246] on input "text" at bounding box center [561, 242] width 178 height 23
type input "**********"
click at [360, 319] on textarea at bounding box center [468, 324] width 362 height 33
type textarea "**********"
click at [594, 381] on span "Update Contact" at bounding box center [594, 383] width 54 height 8
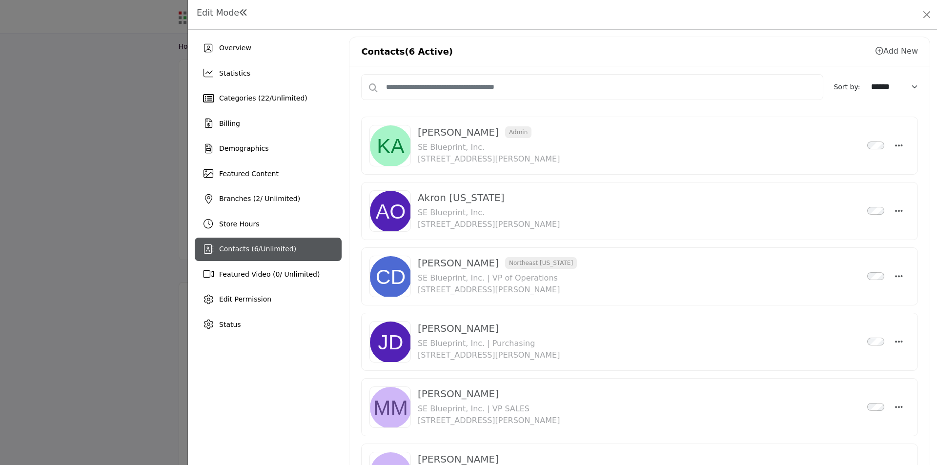
scroll to position [49, 0]
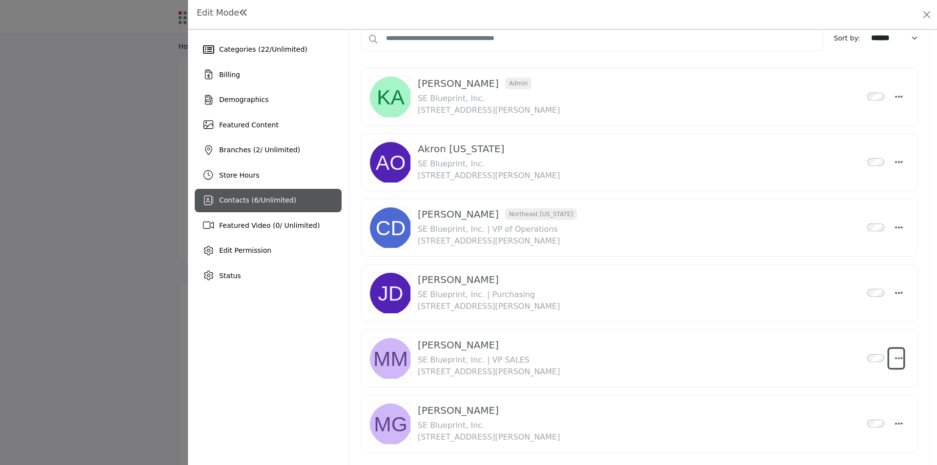
click at [895, 358] on icon "Select Droddown options" at bounding box center [899, 358] width 8 height 9
click at [852, 403] on link "Edit Contact" at bounding box center [851, 405] width 95 height 18
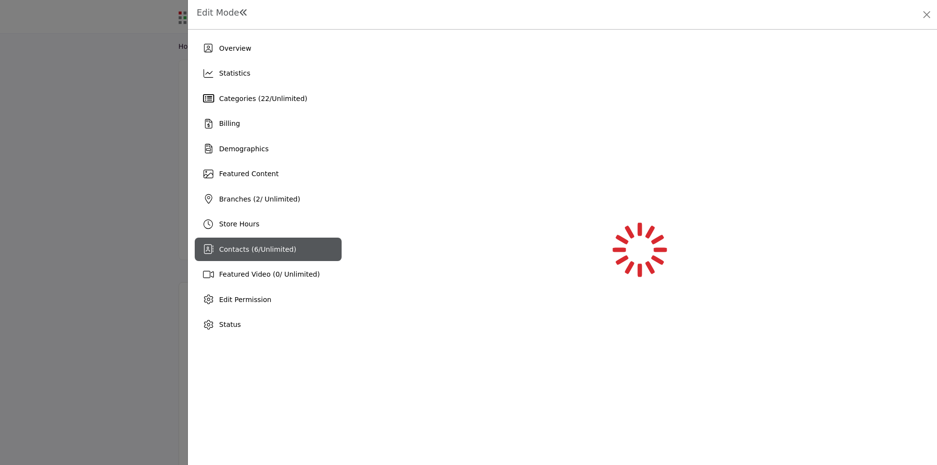
scroll to position [0, 0]
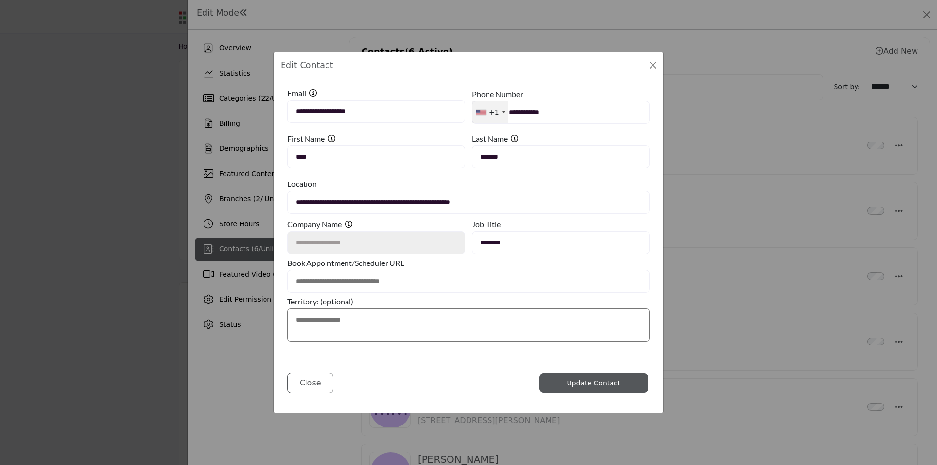
drag, startPoint x: 490, startPoint y: 244, endPoint x: 514, endPoint y: 245, distance: 24.4
click at [514, 245] on input "********" at bounding box center [561, 242] width 178 height 23
type input "**********"
drag, startPoint x: 368, startPoint y: 320, endPoint x: 359, endPoint y: 319, distance: 9.9
click at [359, 319] on textarea at bounding box center [468, 324] width 362 height 33
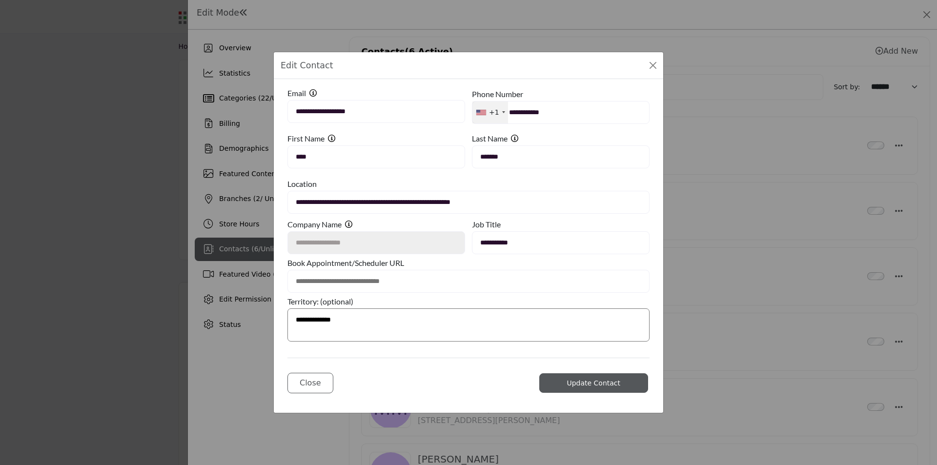
type textarea "**********"
click at [589, 384] on span "Update Contact" at bounding box center [594, 383] width 54 height 8
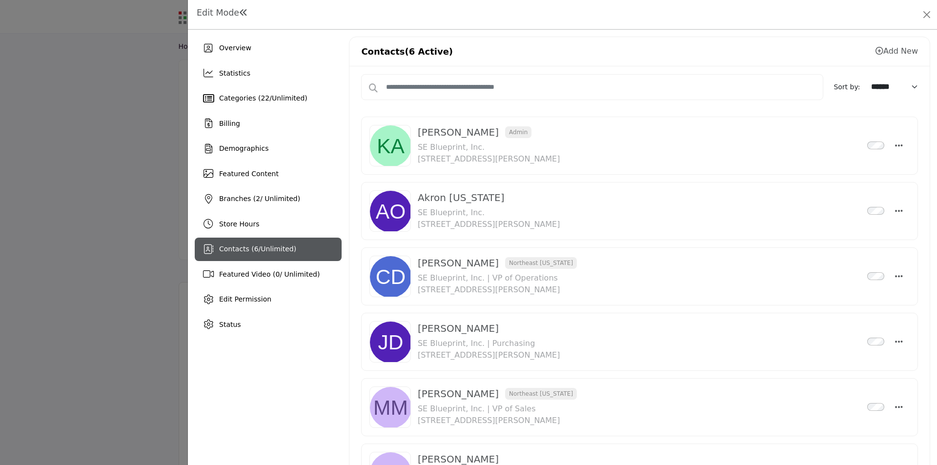
click at [244, 14] on span at bounding box center [243, 12] width 9 height 9
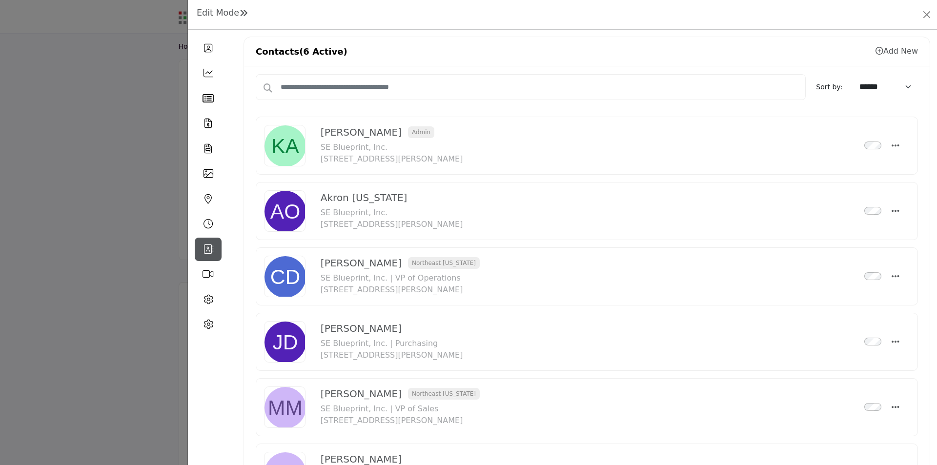
click at [245, 15] on span at bounding box center [243, 12] width 9 height 9
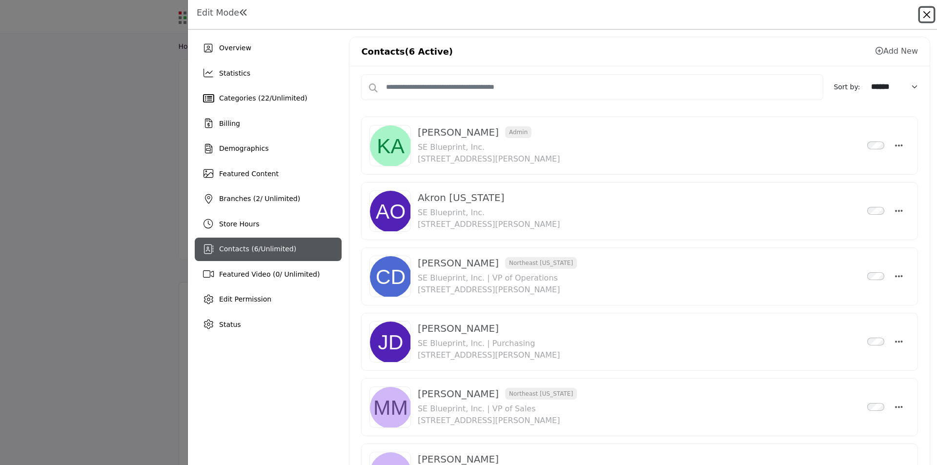
click at [927, 14] on button "Close" at bounding box center [927, 15] width 14 height 14
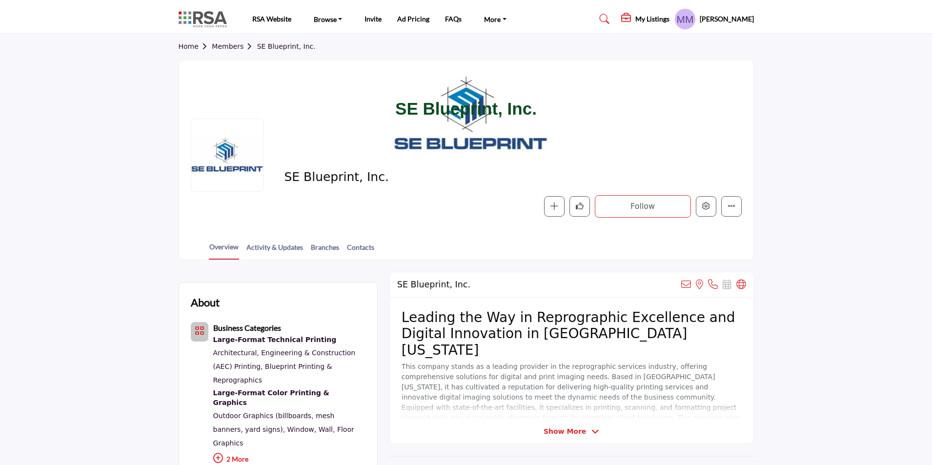
click at [498, 109] on h1 "SE Blueprint, Inc." at bounding box center [466, 109] width 142 height 98
click at [533, 110] on h1 "SE Blueprint, Inc." at bounding box center [466, 109] width 142 height 98
click at [659, 17] on h5 "My Listings" at bounding box center [652, 19] width 34 height 9
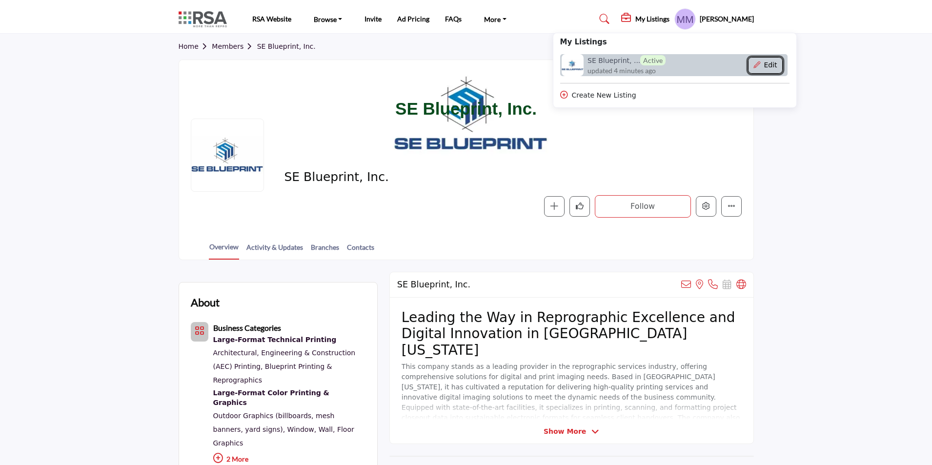
click at [778, 62] on button "Edit" at bounding box center [765, 65] width 35 height 17
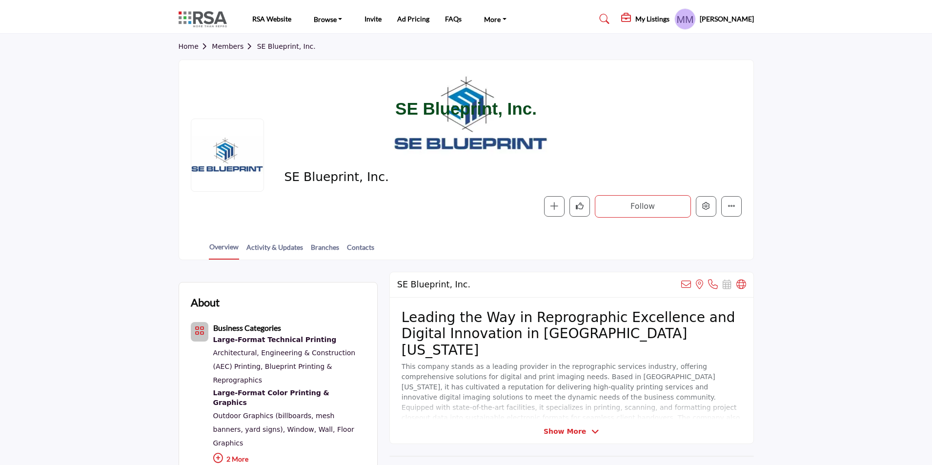
click at [645, 19] on h5 "My Listings" at bounding box center [652, 19] width 34 height 9
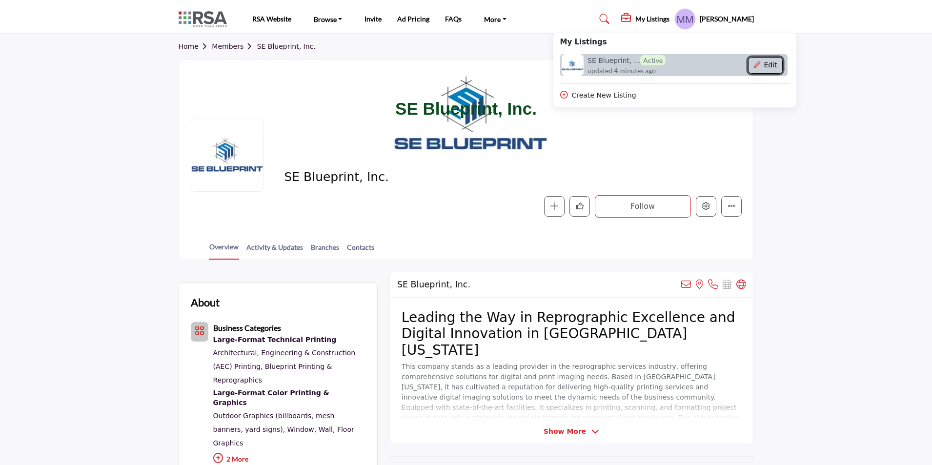
click at [774, 63] on button "Edit" at bounding box center [765, 65] width 35 height 17
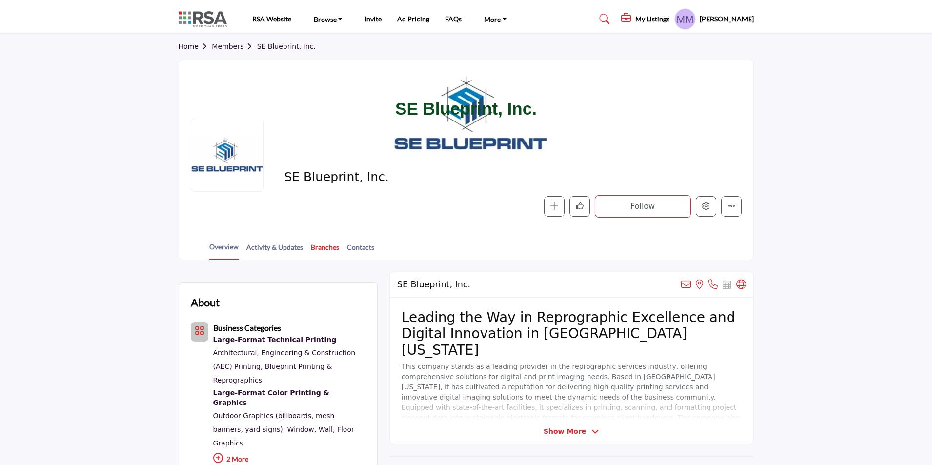
click at [323, 247] on link "Branches" at bounding box center [324, 250] width 29 height 17
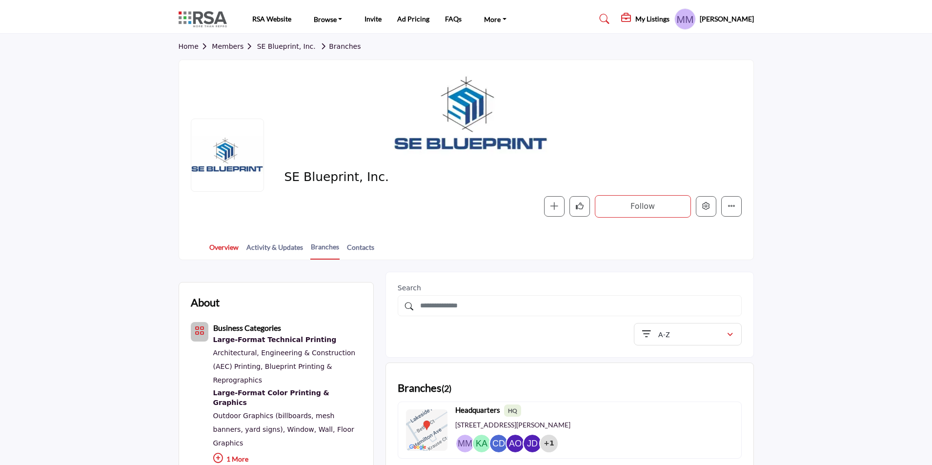
click at [225, 248] on link "Overview" at bounding box center [224, 250] width 30 height 17
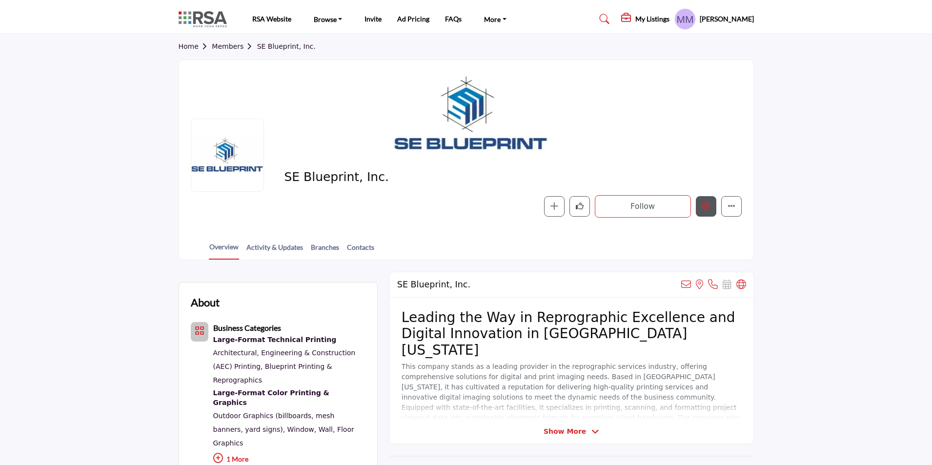
click at [708, 207] on icon "Edit company" at bounding box center [706, 206] width 8 height 8
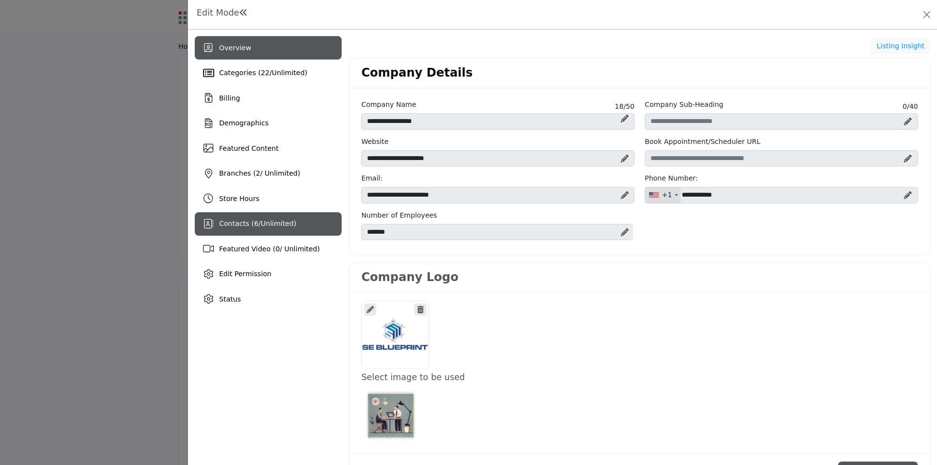
click at [247, 227] on span "Contacts ( 6 / Unlimited )" at bounding box center [257, 224] width 77 height 8
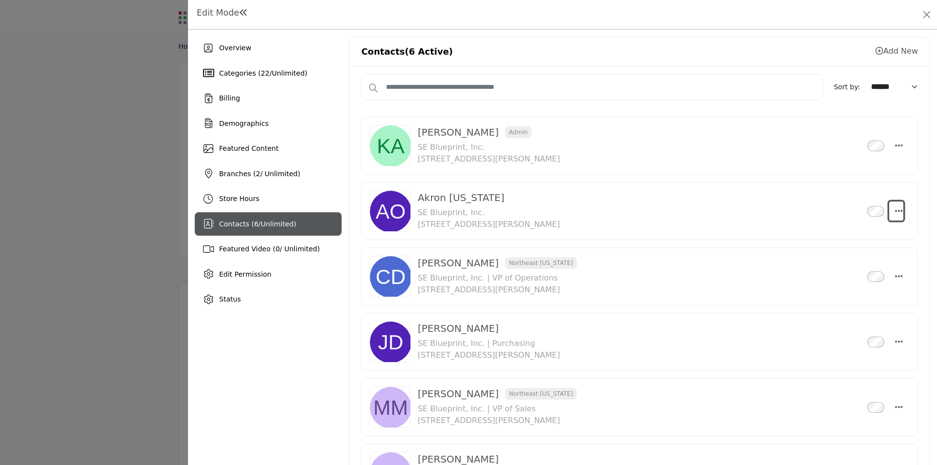
click at [895, 212] on icon "Select Droddown options" at bounding box center [899, 210] width 8 height 9
click at [831, 281] on link "Delete" at bounding box center [851, 281] width 95 height 18
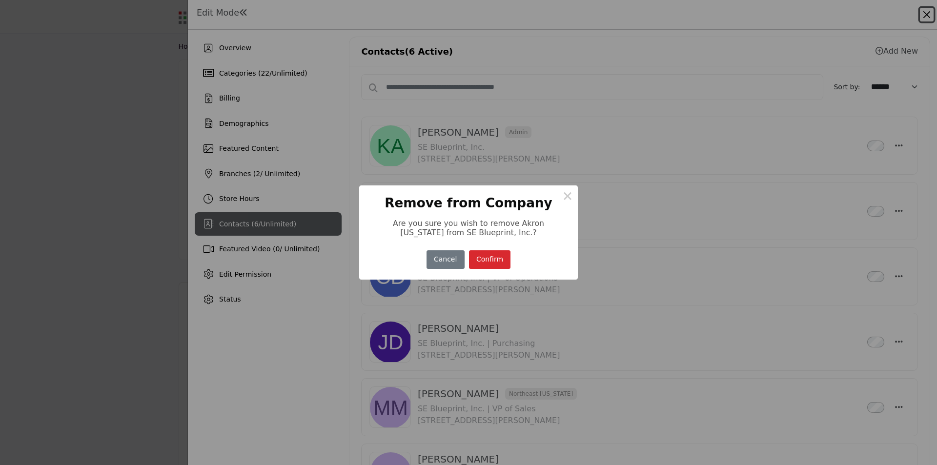
click at [484, 262] on button "Confirm" at bounding box center [490, 259] width 42 height 19
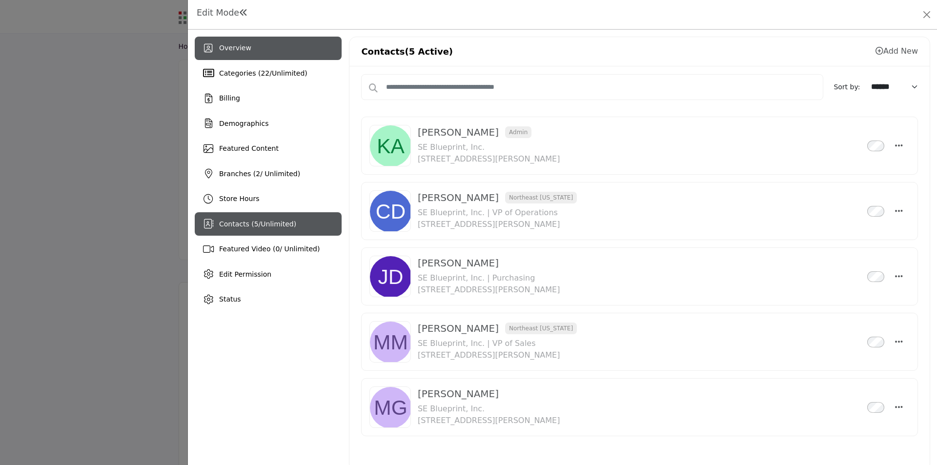
click at [242, 53] on div "Overview" at bounding box center [235, 48] width 32 height 10
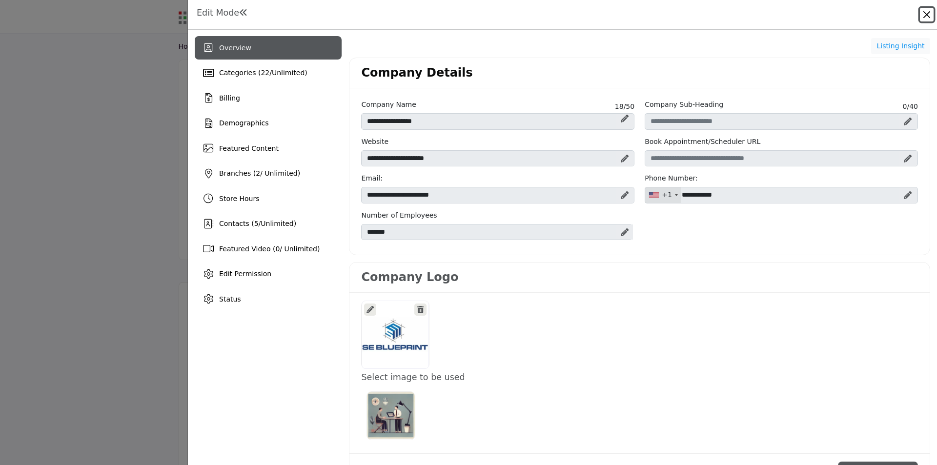
click at [930, 14] on button "Close" at bounding box center [927, 15] width 14 height 14
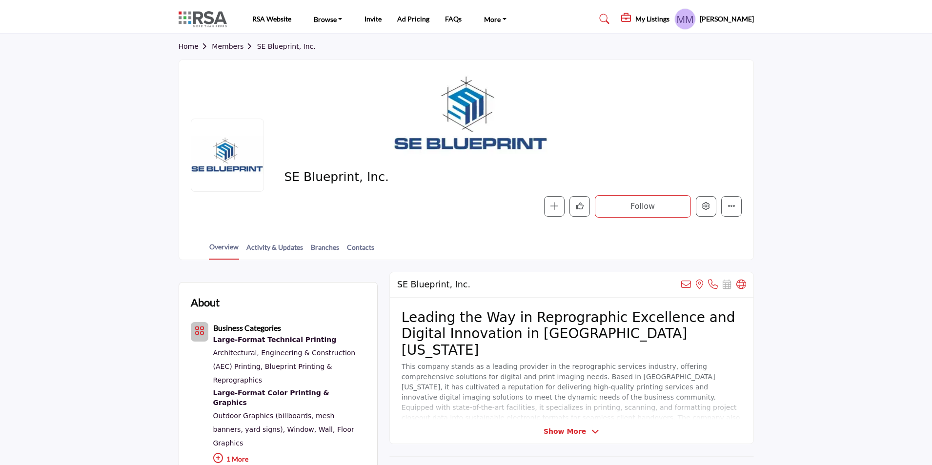
click at [225, 45] on link "Members" at bounding box center [234, 46] width 45 height 8
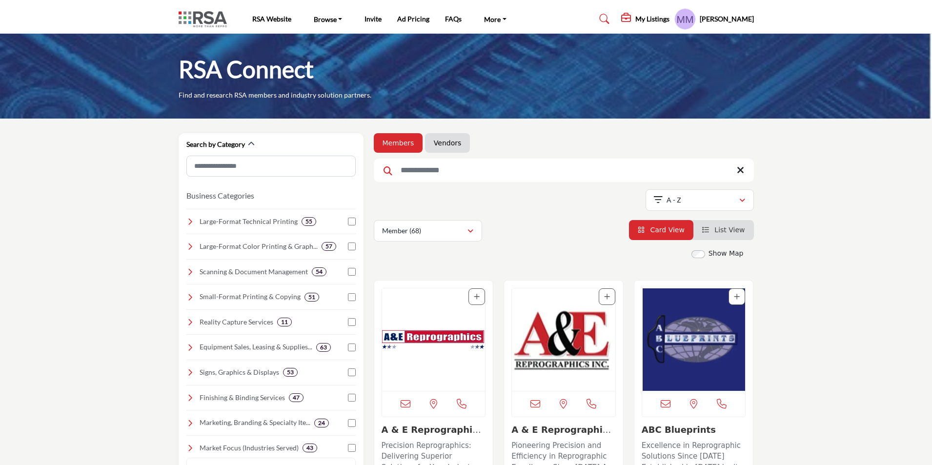
click at [475, 169] on input "Search Keyword" at bounding box center [564, 170] width 380 height 23
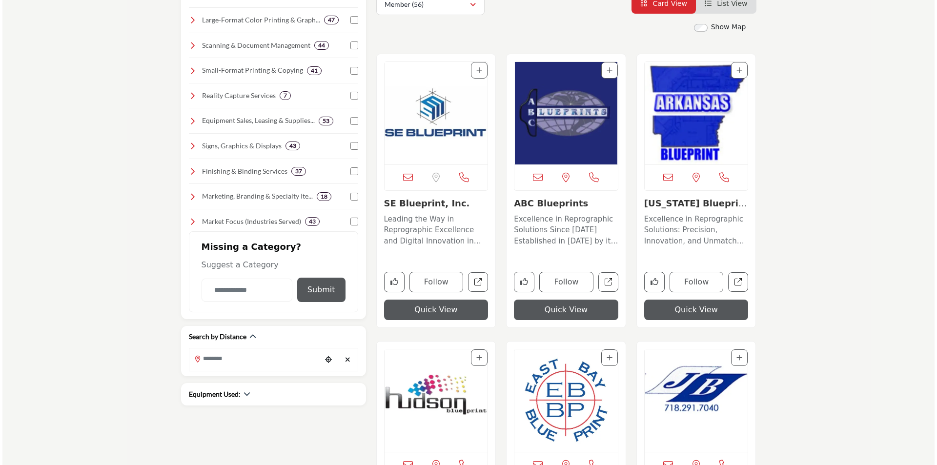
scroll to position [293, 0]
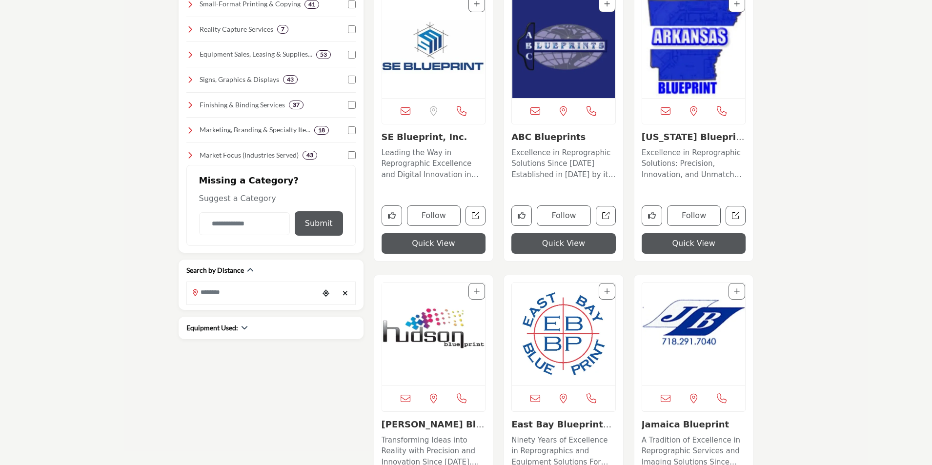
type input "**********"
drag, startPoint x: 443, startPoint y: 244, endPoint x: 447, endPoint y: 253, distance: 9.8
click at [442, 244] on button "Quick View" at bounding box center [434, 243] width 104 height 20
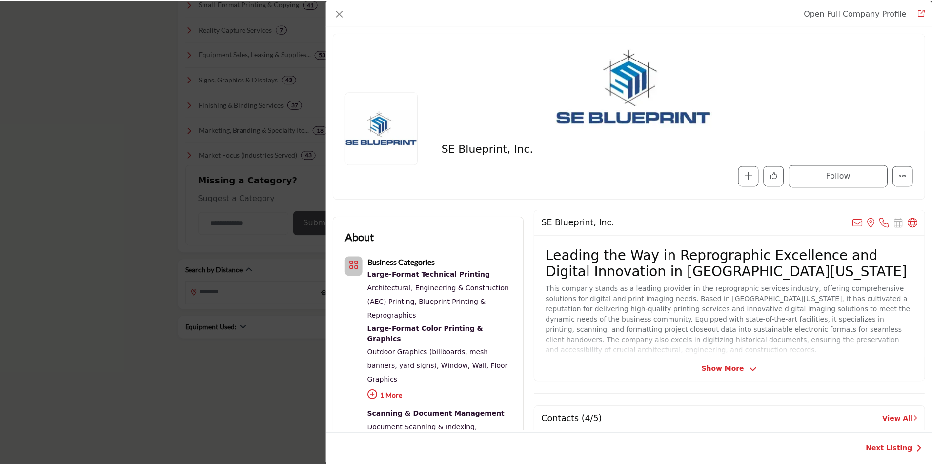
scroll to position [0, 0]
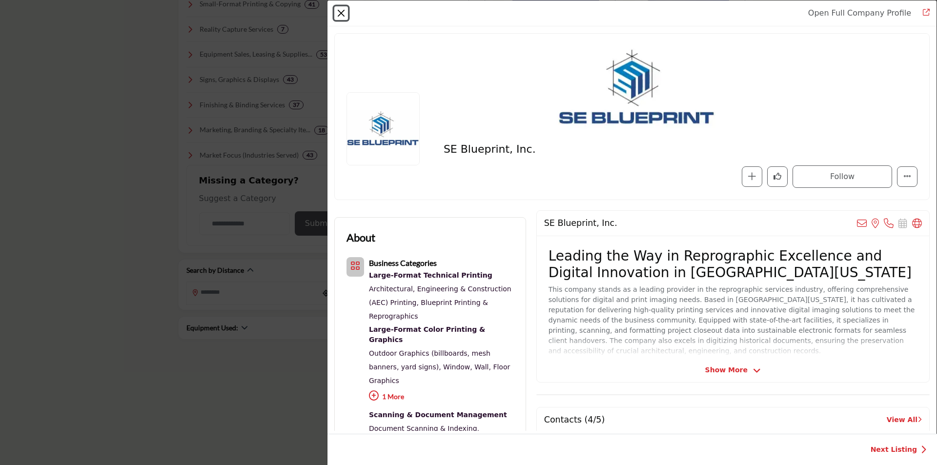
click at [343, 12] on button "Close" at bounding box center [341, 13] width 14 height 14
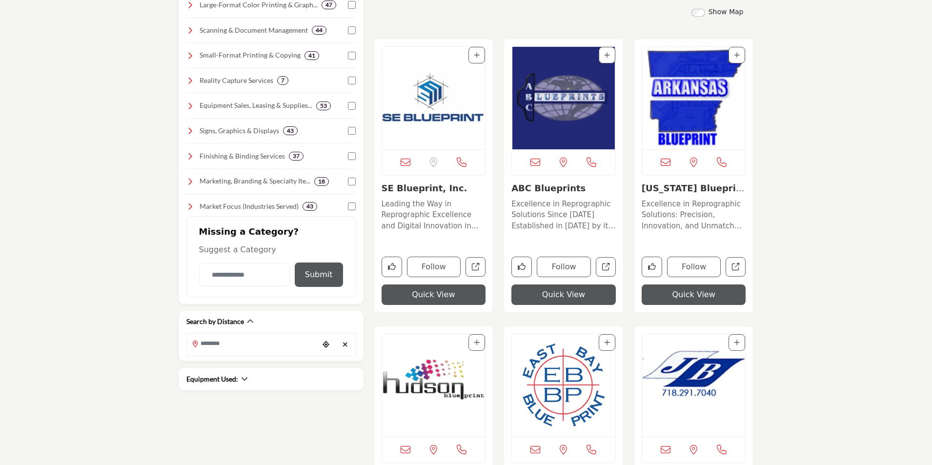
scroll to position [293, 0]
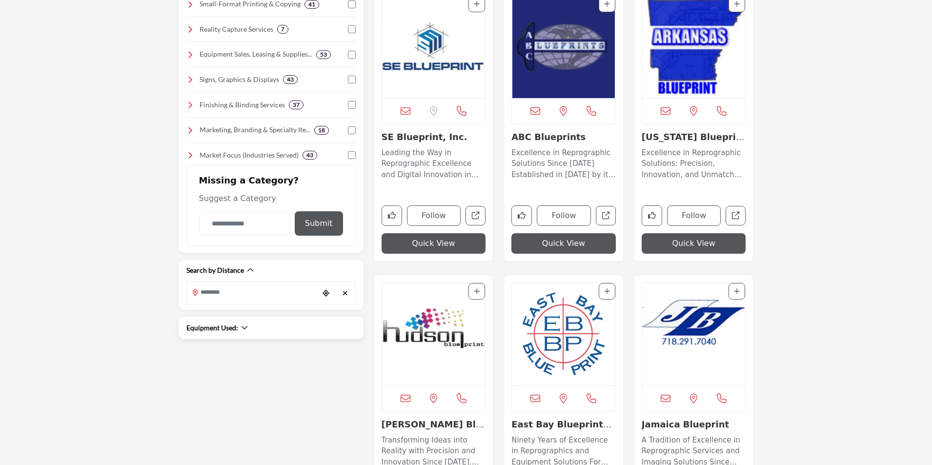
click at [240, 329] on div "Equipment Used:" at bounding box center [216, 328] width 61 height 10
click at [244, 330] on icon "button" at bounding box center [244, 327] width 7 height 7
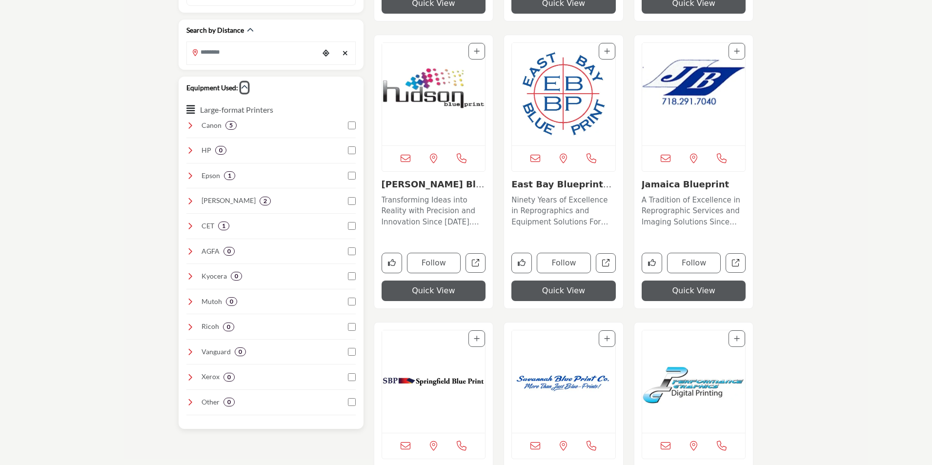
scroll to position [586, 0]
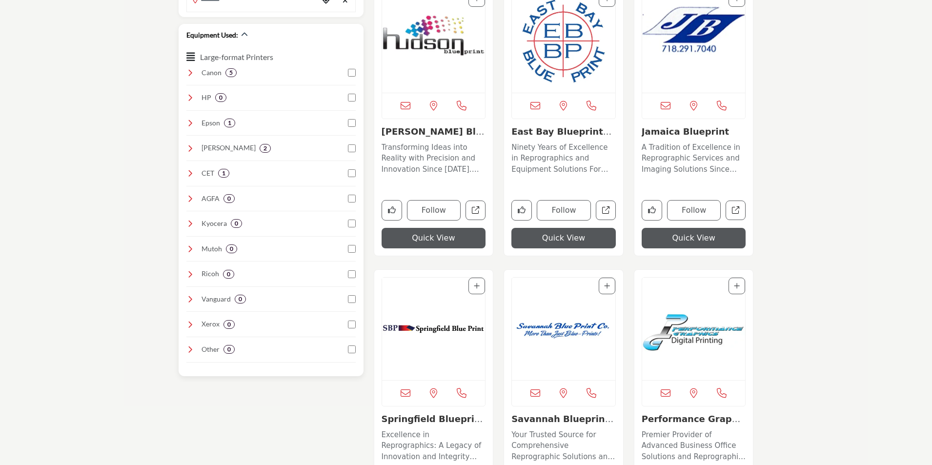
click at [189, 72] on icon at bounding box center [190, 73] width 8 height 8
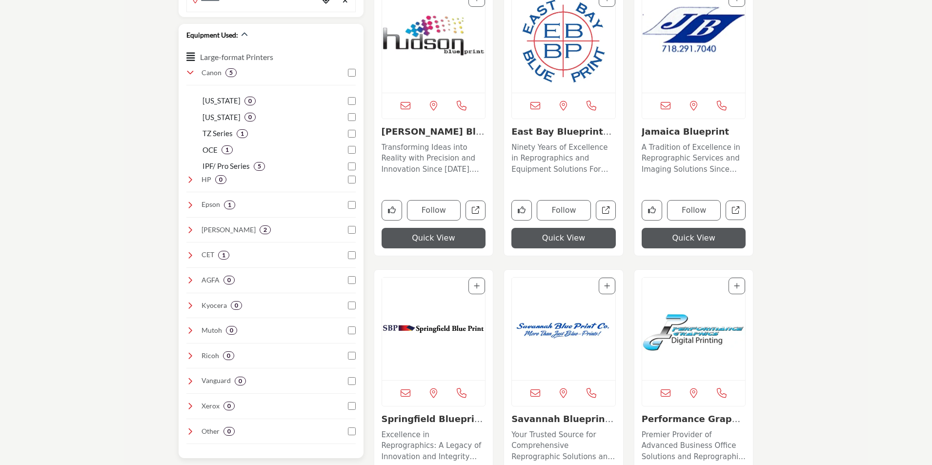
click at [189, 72] on icon at bounding box center [190, 73] width 8 height 8
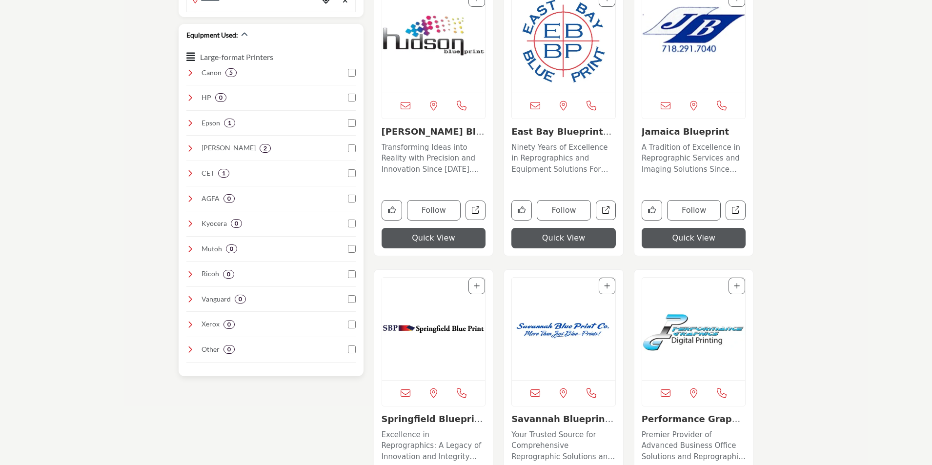
click at [190, 100] on icon at bounding box center [190, 98] width 8 height 8
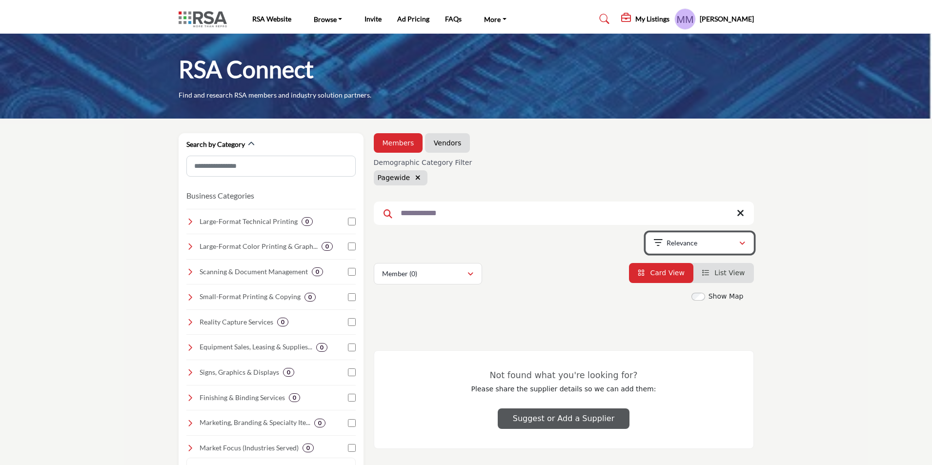
click at [737, 244] on div "Relevance" at bounding box center [696, 243] width 85 height 12
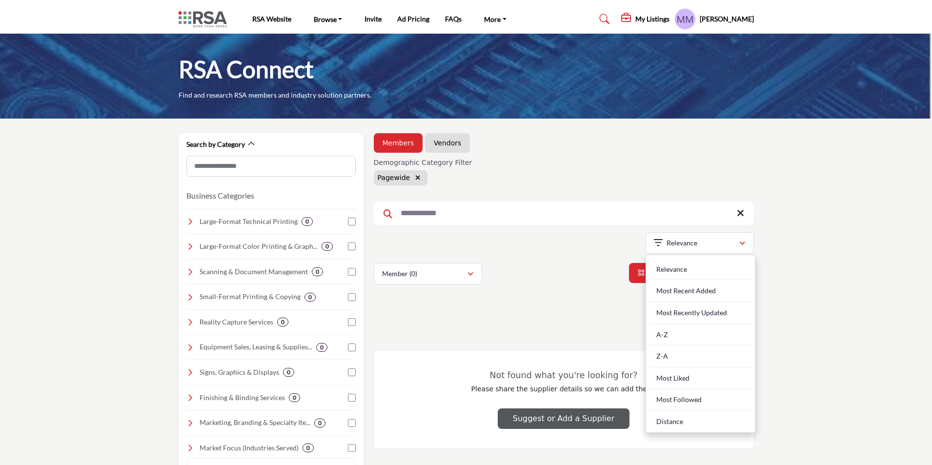
click at [550, 245] on div "Showing 0 results out of 0 For "SE Blueprint"" at bounding box center [564, 244] width 380 height 25
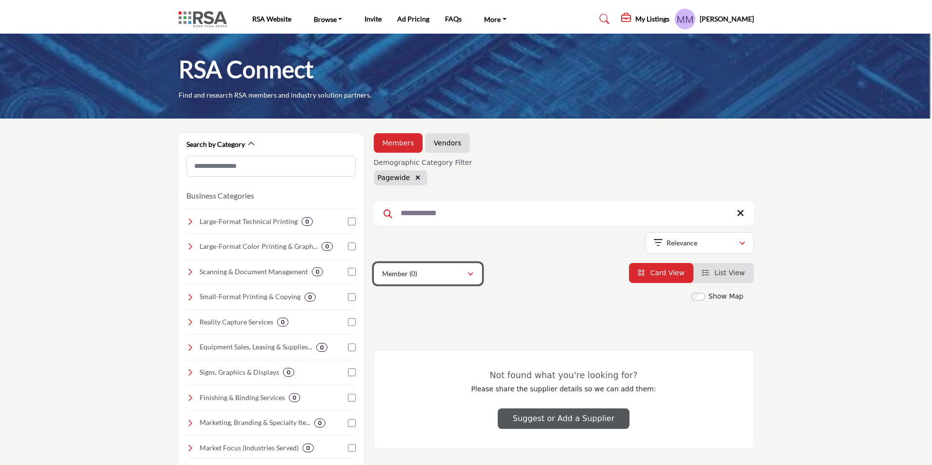
click at [470, 276] on icon "button" at bounding box center [471, 274] width 6 height 7
click at [248, 143] on icon "button" at bounding box center [251, 144] width 7 height 7
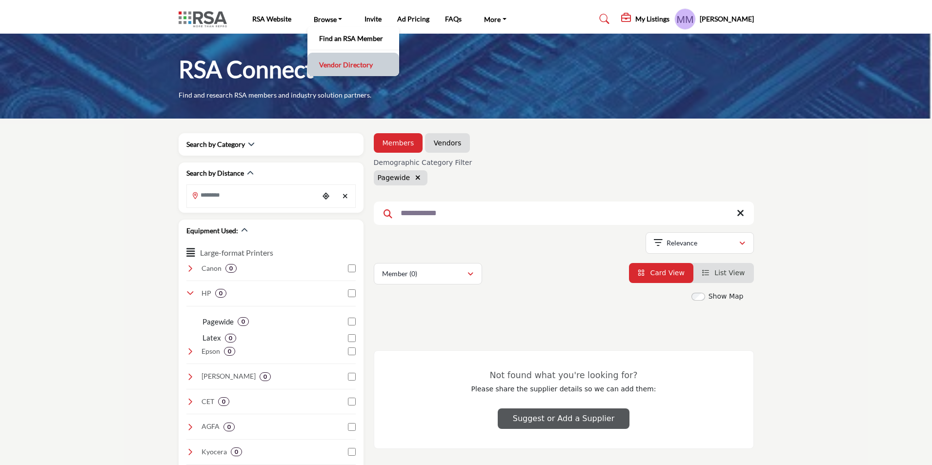
click at [329, 65] on link "Vendor Directory" at bounding box center [353, 65] width 82 height 14
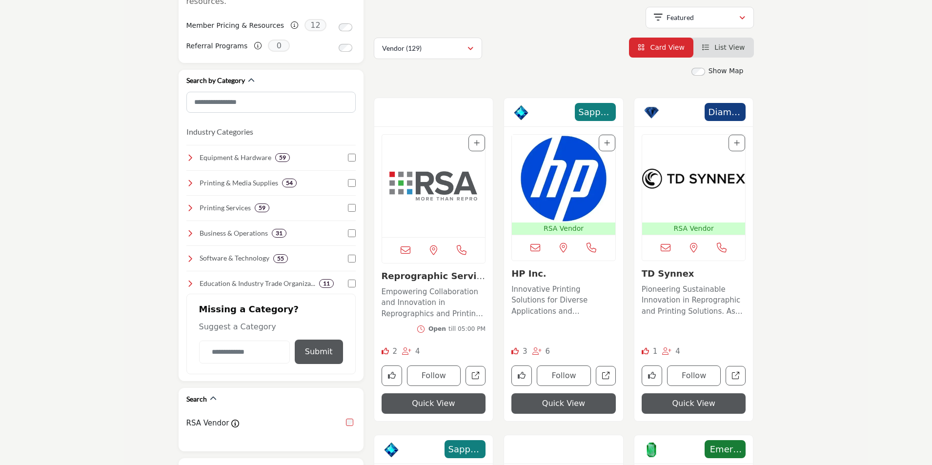
scroll to position [195, 0]
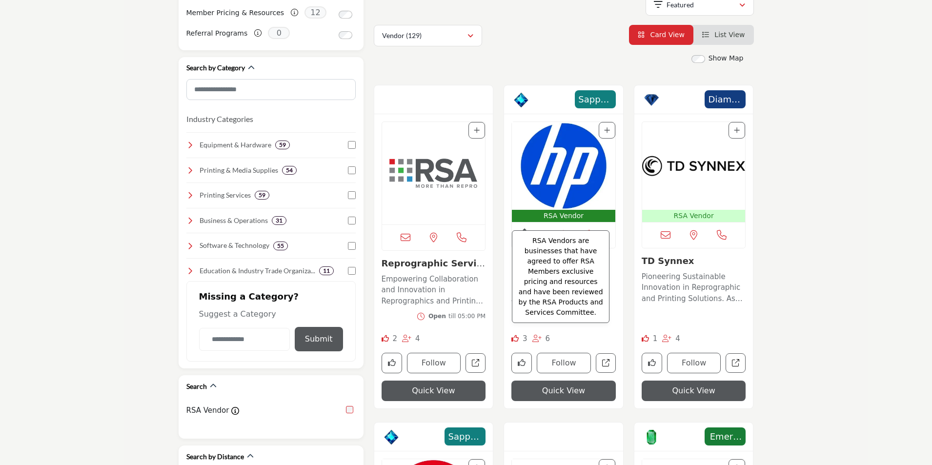
click at [557, 213] on p "RSA Vendor" at bounding box center [564, 216] width 100 height 10
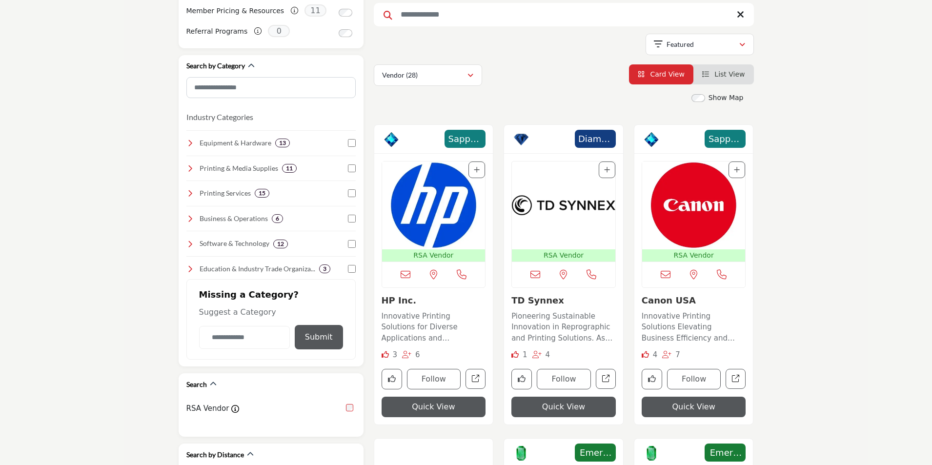
scroll to position [195, 0]
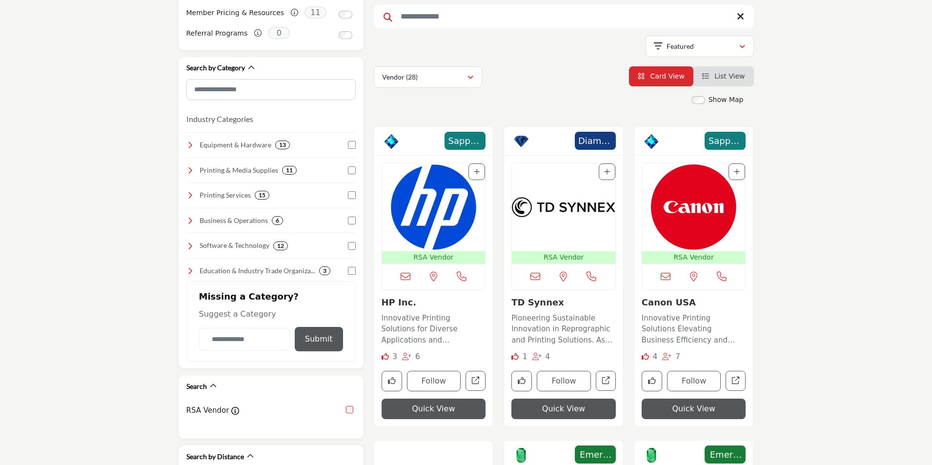
click at [424, 221] on img "Open Listing in new tab" at bounding box center [433, 207] width 103 height 88
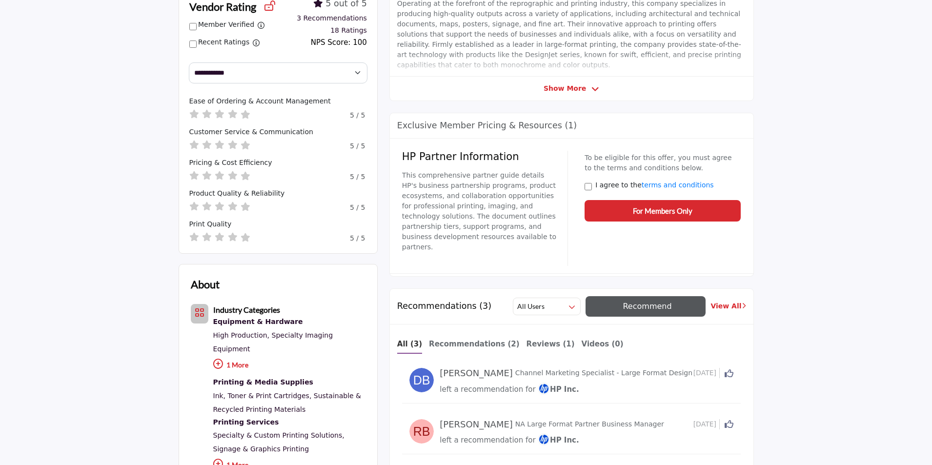
scroll to position [342, 0]
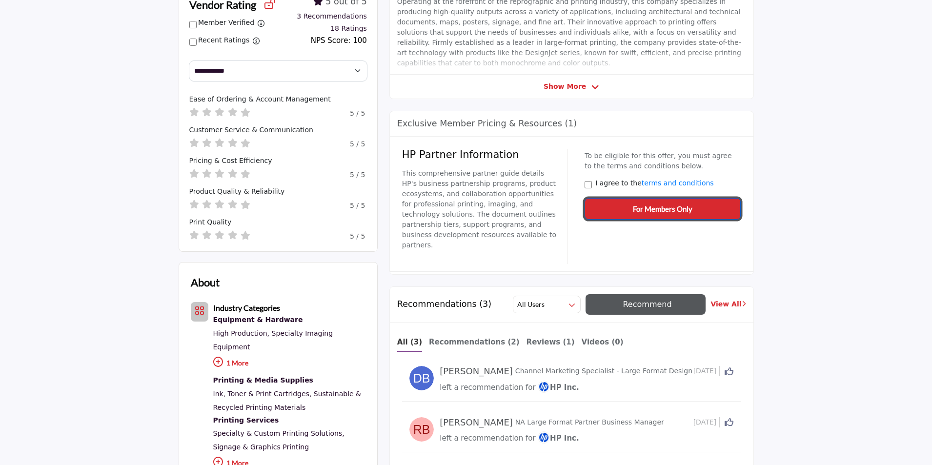
click at [652, 208] on span "For Members Only" at bounding box center [663, 209] width 60 height 11
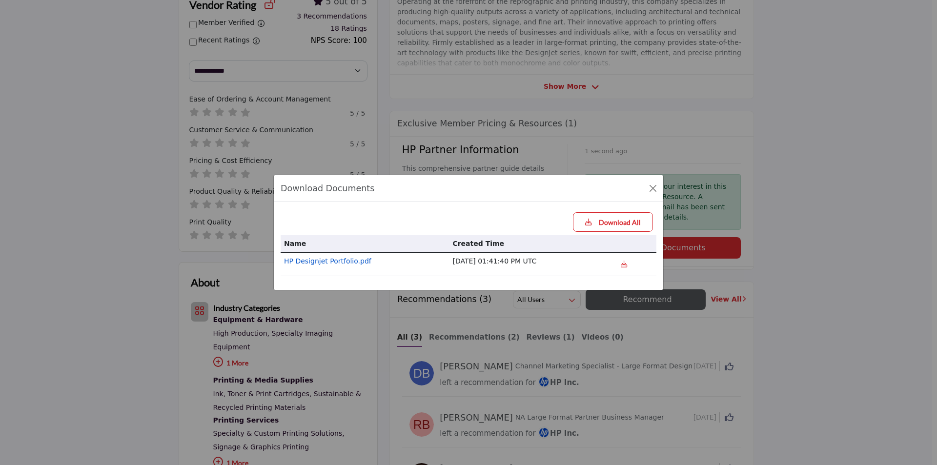
click at [333, 263] on link "HP Designjet Portfolio.pdf" at bounding box center [327, 261] width 87 height 8
click at [652, 190] on button "Close" at bounding box center [653, 189] width 14 height 14
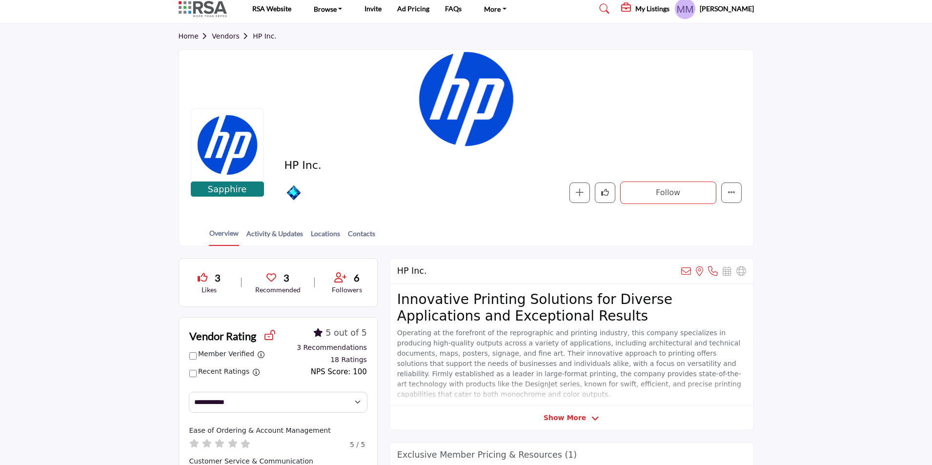
scroll to position [0, 0]
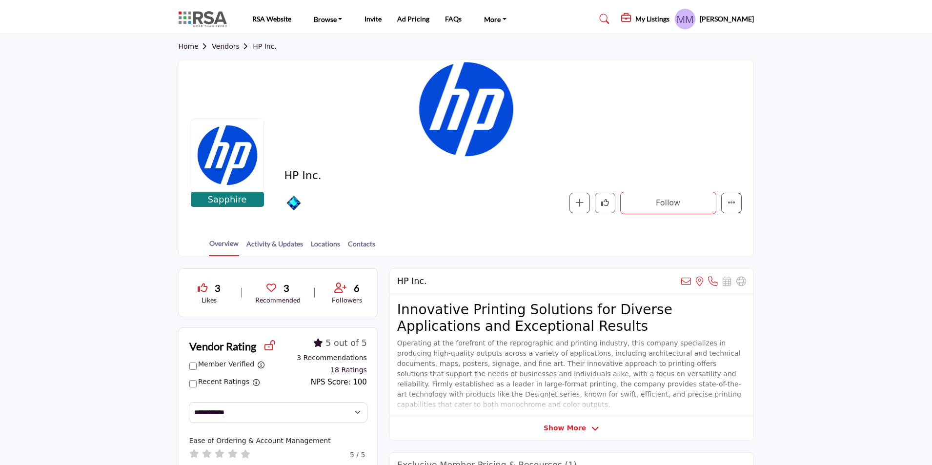
click at [226, 48] on link "Vendors" at bounding box center [232, 46] width 41 height 8
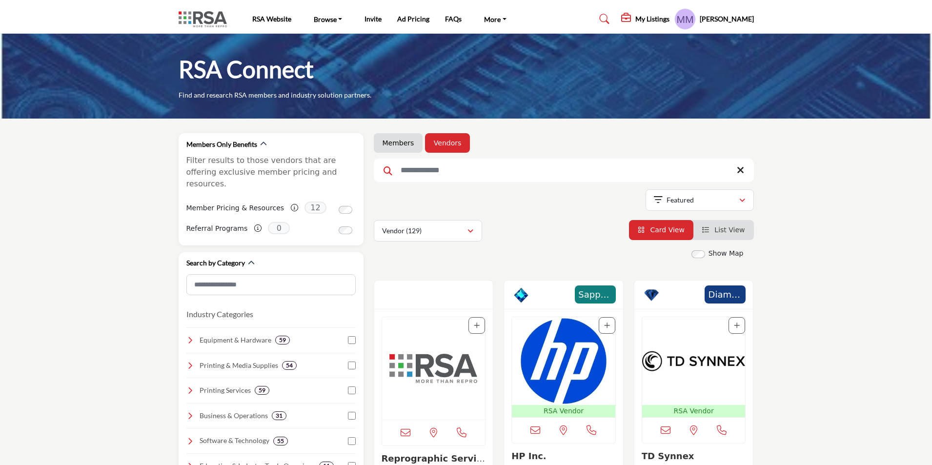
click at [462, 173] on input "Search Keyword" at bounding box center [564, 170] width 380 height 23
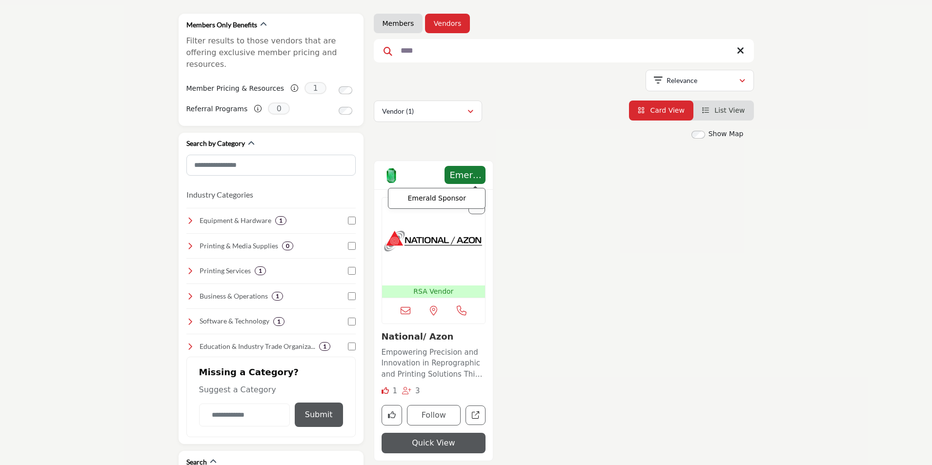
scroll to position [146, 0]
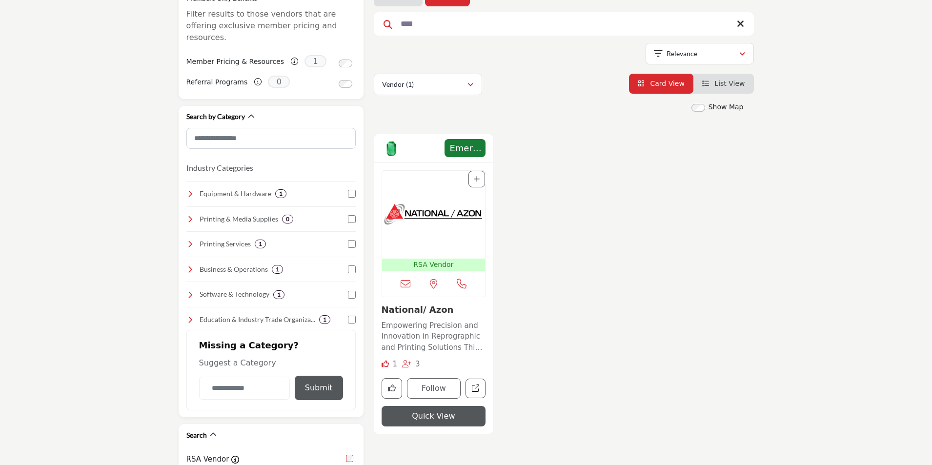
type input "****"
click at [430, 232] on img "Open Listing in new tab" at bounding box center [433, 215] width 103 height 88
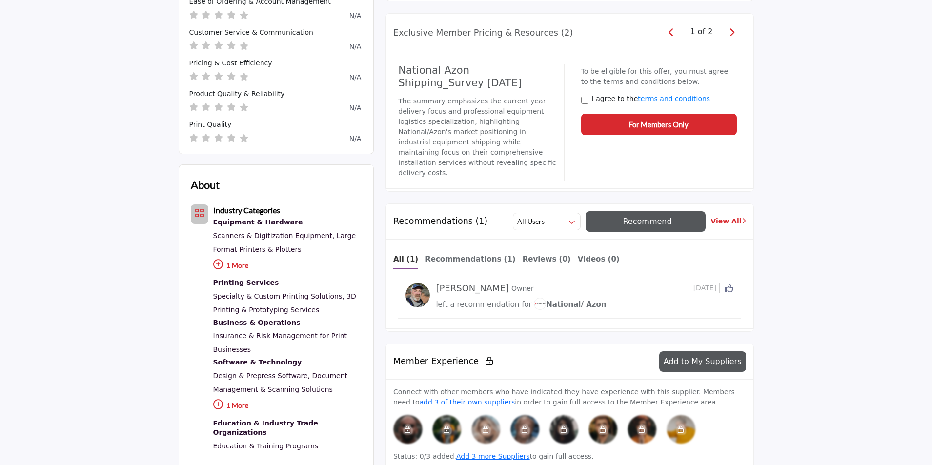
scroll to position [390, 0]
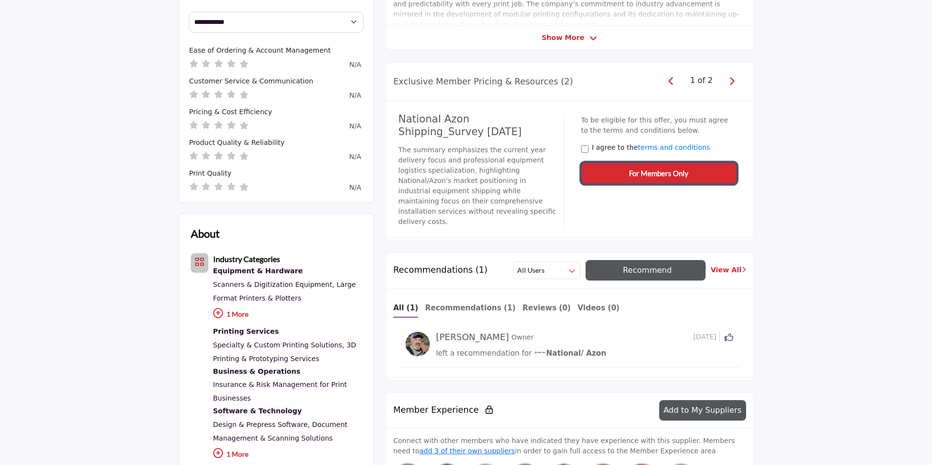
click at [654, 175] on span "For Members Only" at bounding box center [659, 173] width 60 height 11
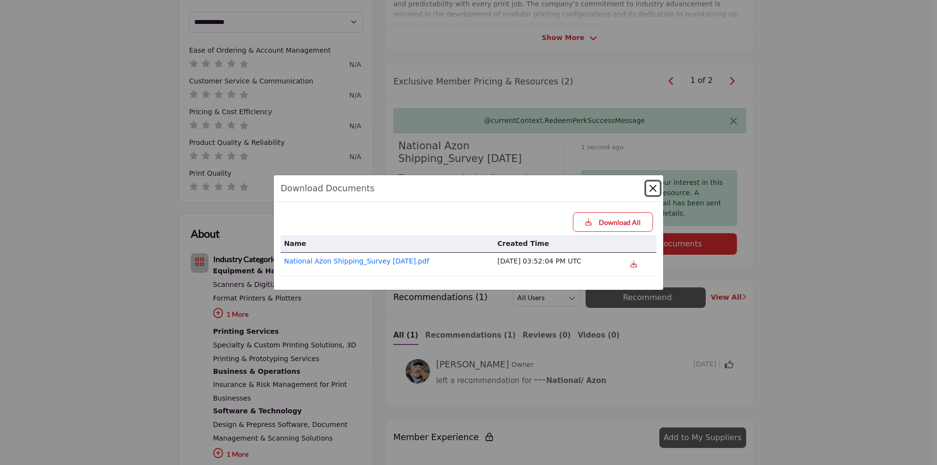
click at [652, 191] on button "Close" at bounding box center [653, 189] width 14 height 14
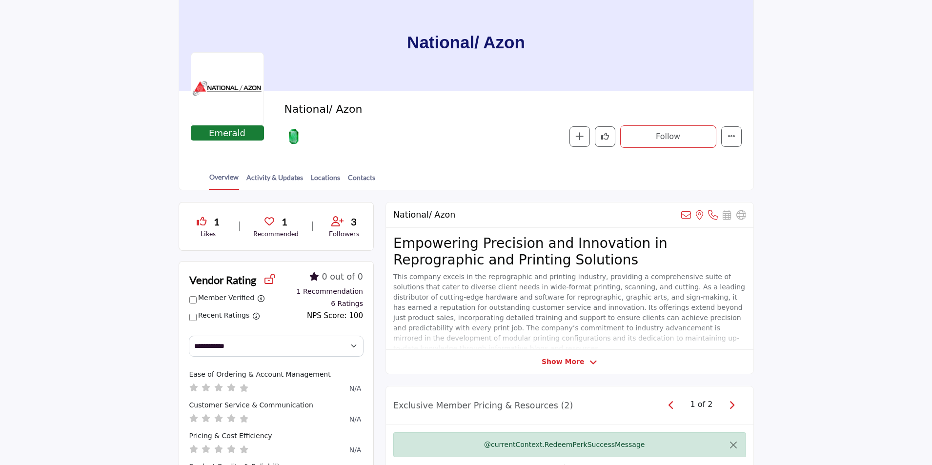
scroll to position [0, 0]
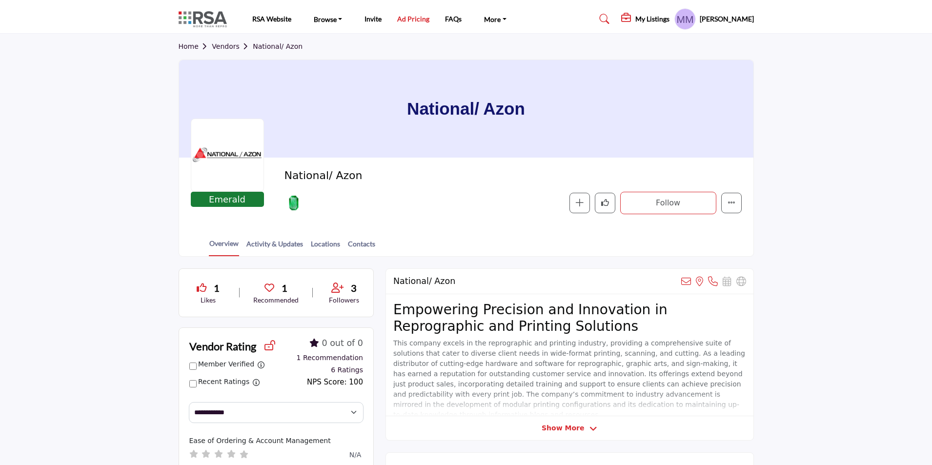
click at [409, 22] on link "Ad Pricing" at bounding box center [413, 19] width 32 height 8
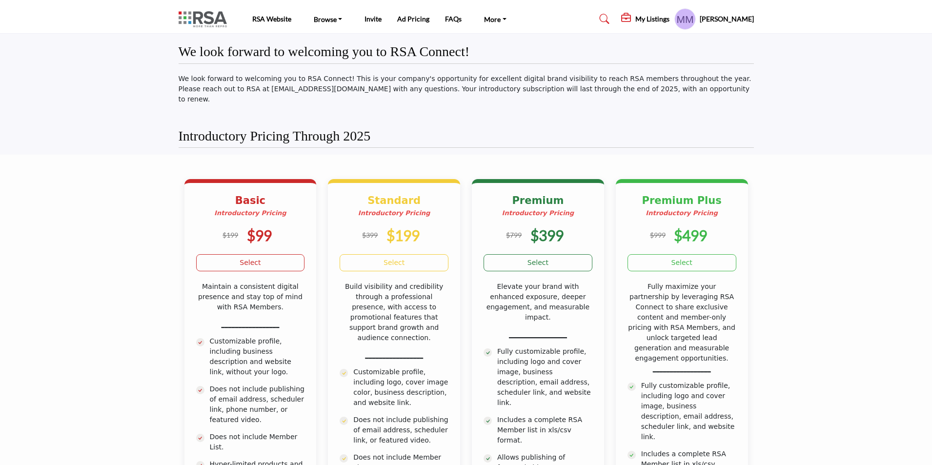
click at [211, 18] on img at bounding box center [205, 19] width 53 height 16
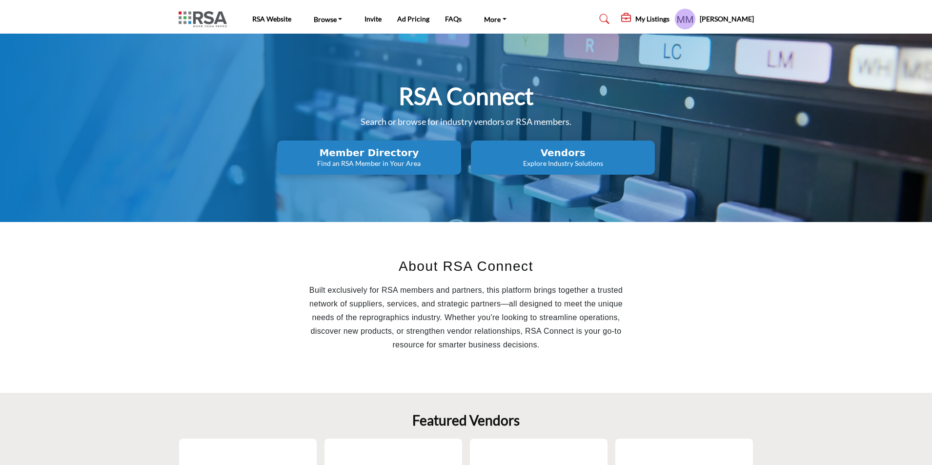
click at [364, 151] on h2 "Member Directory" at bounding box center [369, 153] width 178 height 12
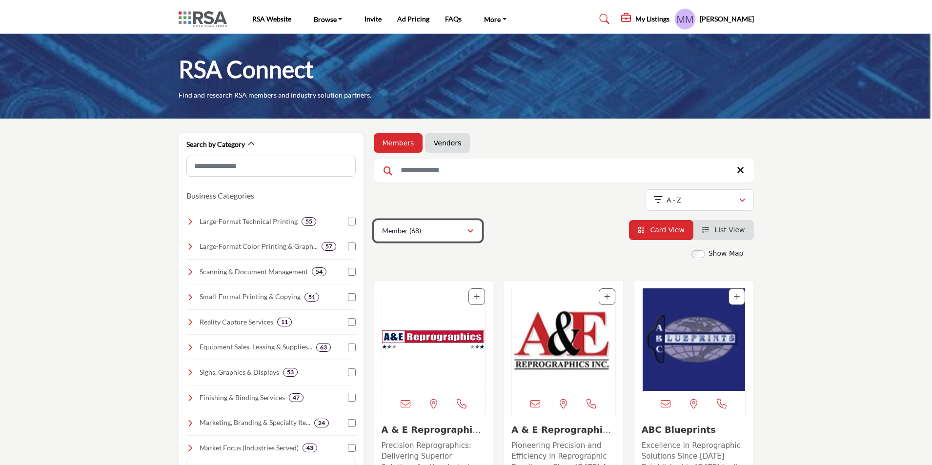
click at [471, 232] on icon "button" at bounding box center [471, 231] width 6 height 7
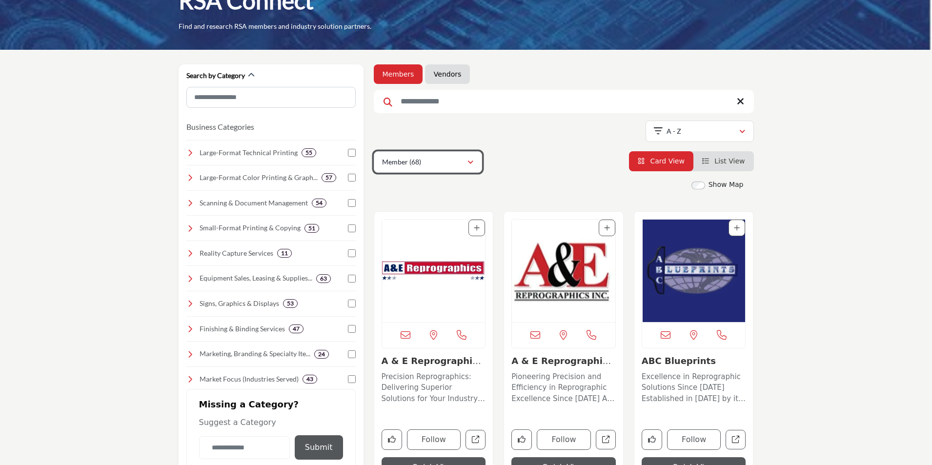
scroll to position [98, 0]
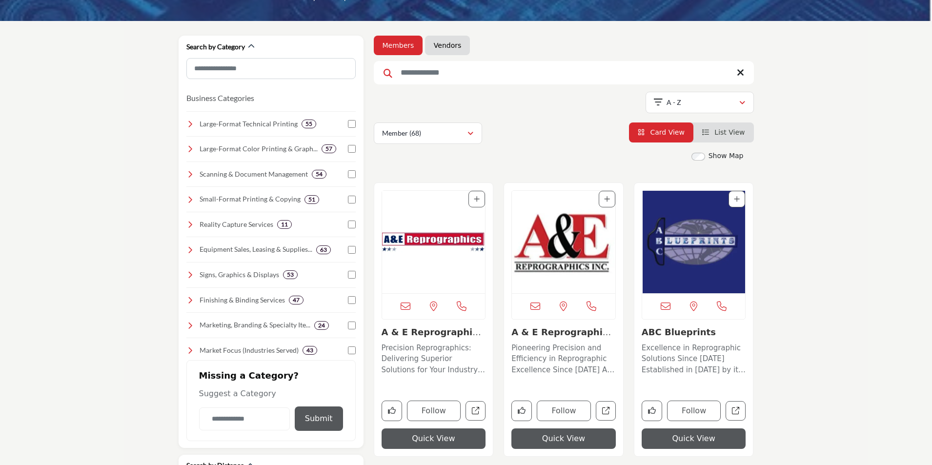
click at [724, 133] on span "List View" at bounding box center [729, 132] width 30 height 8
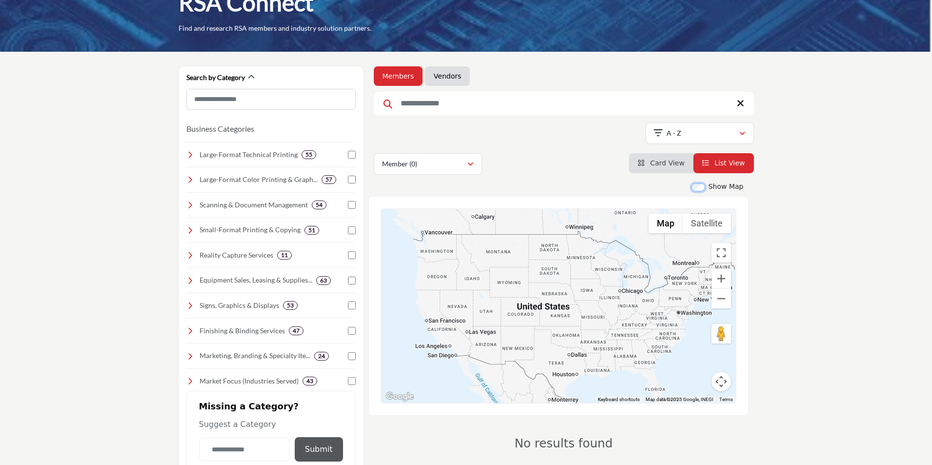
scroll to position [98, 0]
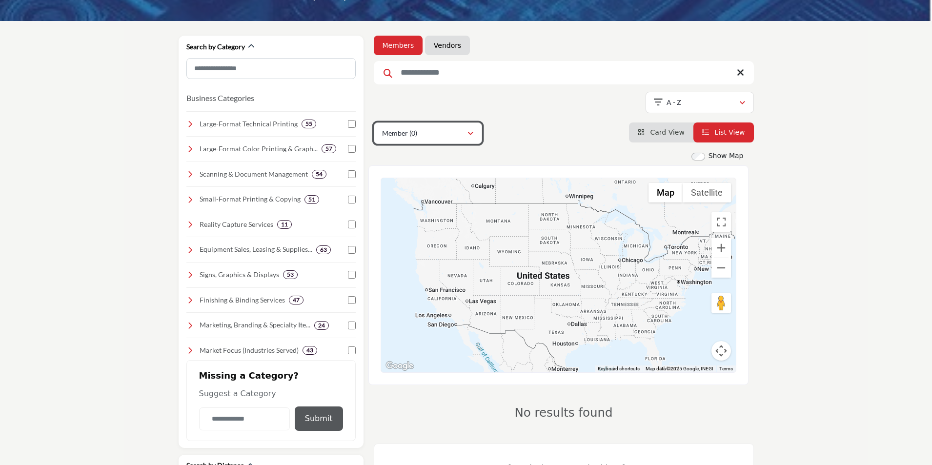
click at [471, 135] on icon "button" at bounding box center [471, 133] width 6 height 7
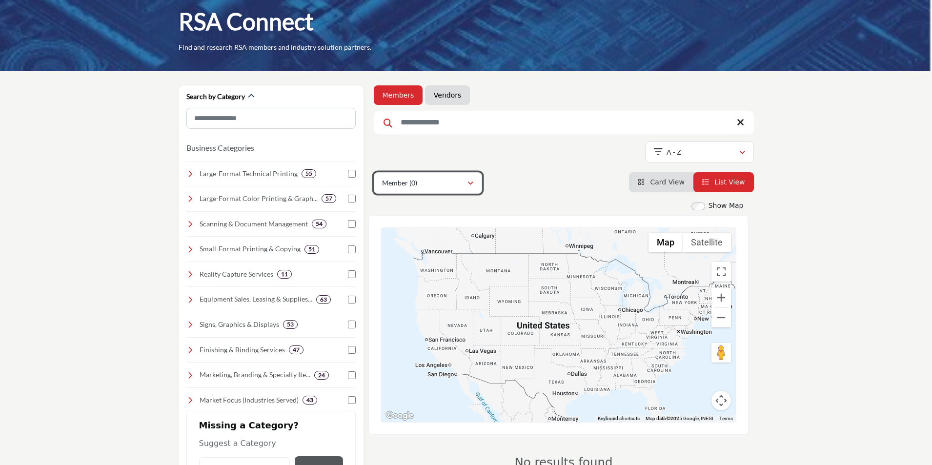
scroll to position [0, 0]
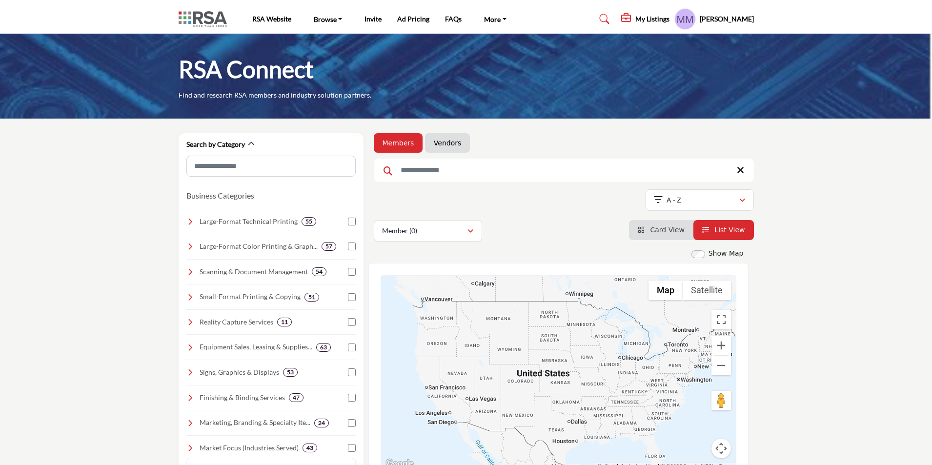
click at [742, 167] on icon at bounding box center [740, 170] width 7 height 10
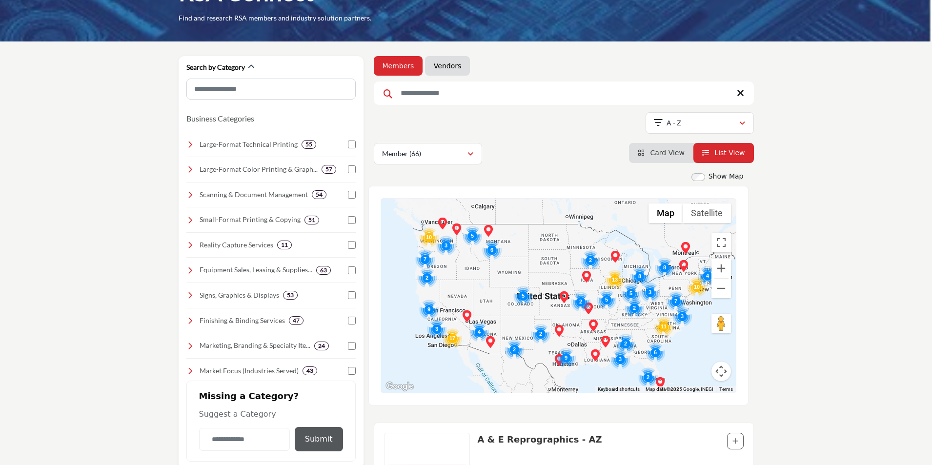
scroll to position [98, 0]
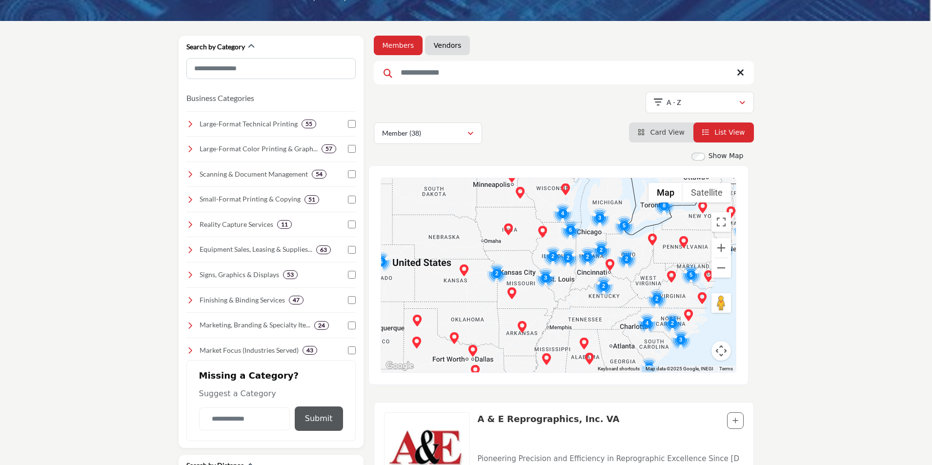
drag, startPoint x: 626, startPoint y: 263, endPoint x: 618, endPoint y: 323, distance: 60.5
click at [618, 323] on div at bounding box center [558, 275] width 355 height 194
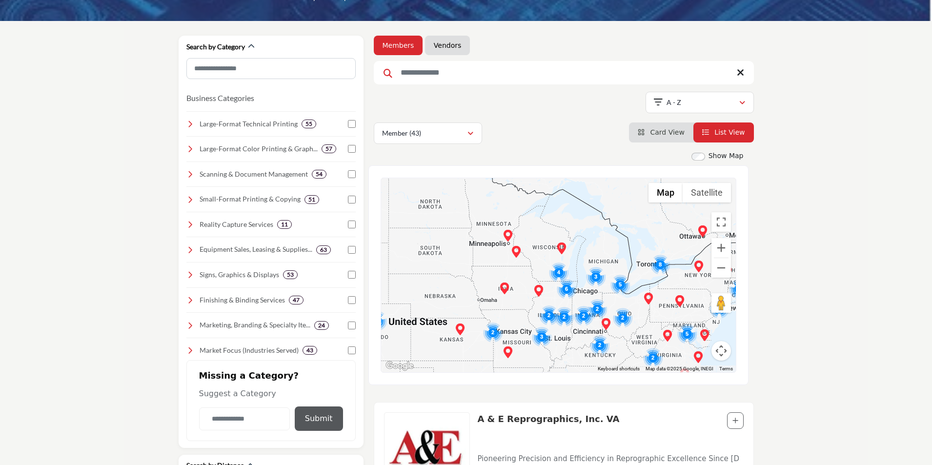
click at [623, 319] on img "Cluster of 2 locations (1 HQ, 1 Branches)\aClick to view companies" at bounding box center [623, 318] width 20 height 20
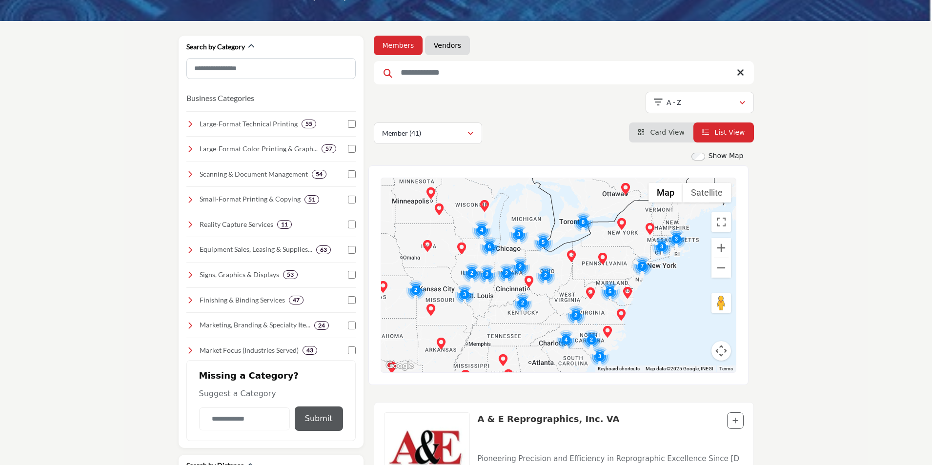
drag, startPoint x: 565, startPoint y: 247, endPoint x: 559, endPoint y: 259, distance: 13.3
click at [559, 259] on div "To navigate, press the arrow keys." at bounding box center [558, 275] width 355 height 194
click at [542, 244] on img "Cluster of 5 locations (0 HQ, 5 Branches)\aClick to view companies" at bounding box center [543, 242] width 20 height 20
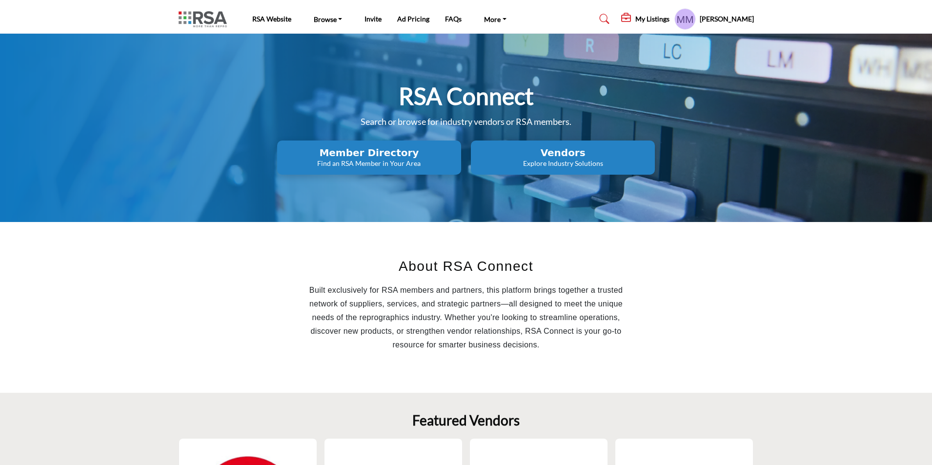
click at [653, 20] on h5 "My Listings" at bounding box center [652, 19] width 34 height 9
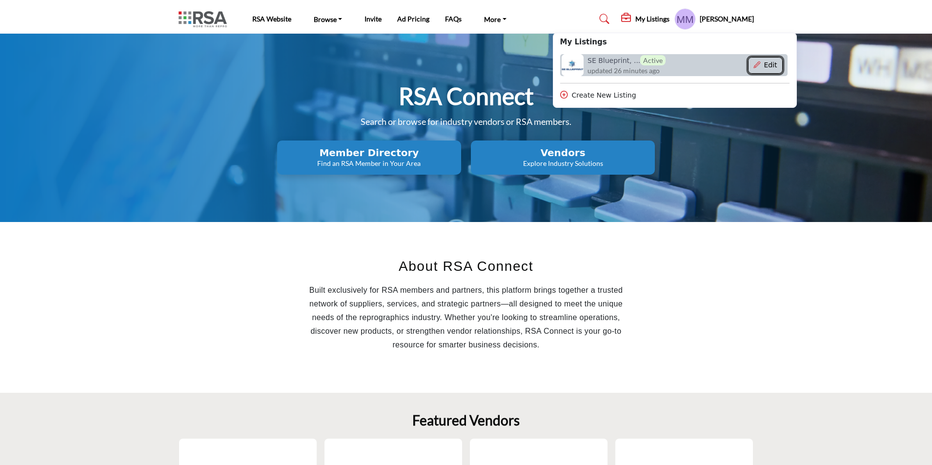
click at [776, 66] on button "Edit" at bounding box center [765, 65] width 35 height 17
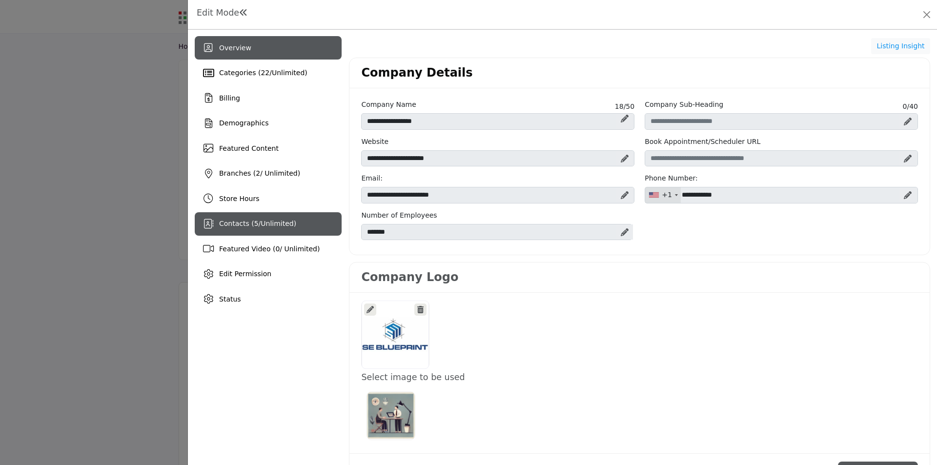
click at [248, 223] on span "Contacts ( 5 / Unlimited )" at bounding box center [257, 224] width 77 height 8
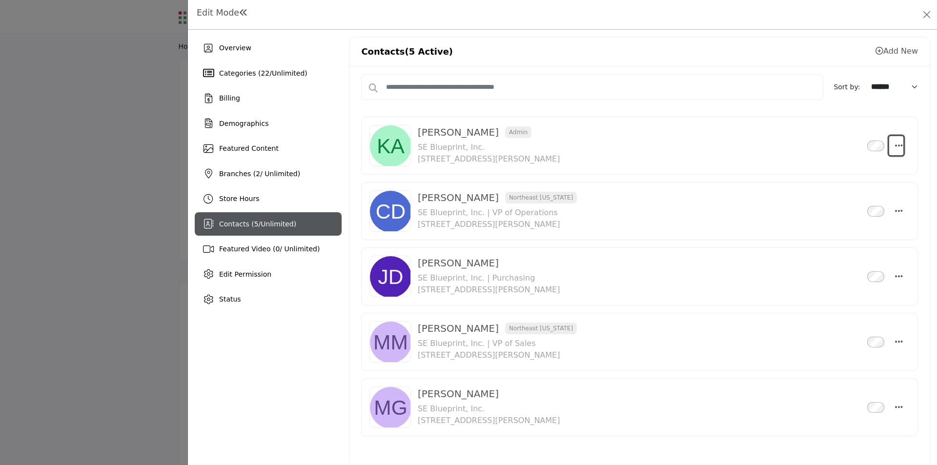
click at [895, 145] on icon "Select Droddown options" at bounding box center [899, 145] width 8 height 9
click at [925, 13] on button "Close" at bounding box center [927, 15] width 14 height 14
